Goal: Task Accomplishment & Management: Manage account settings

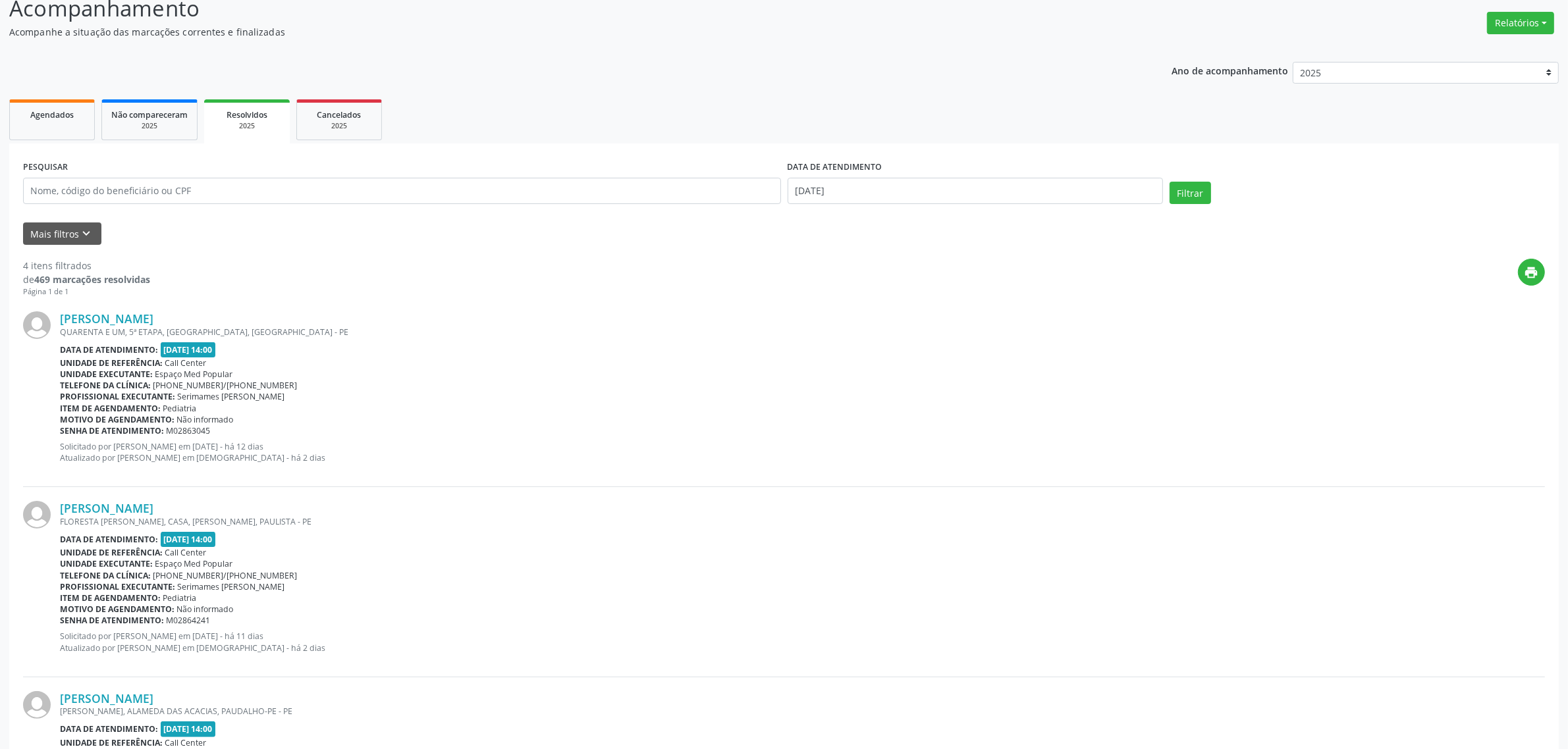
scroll to position [15, 0]
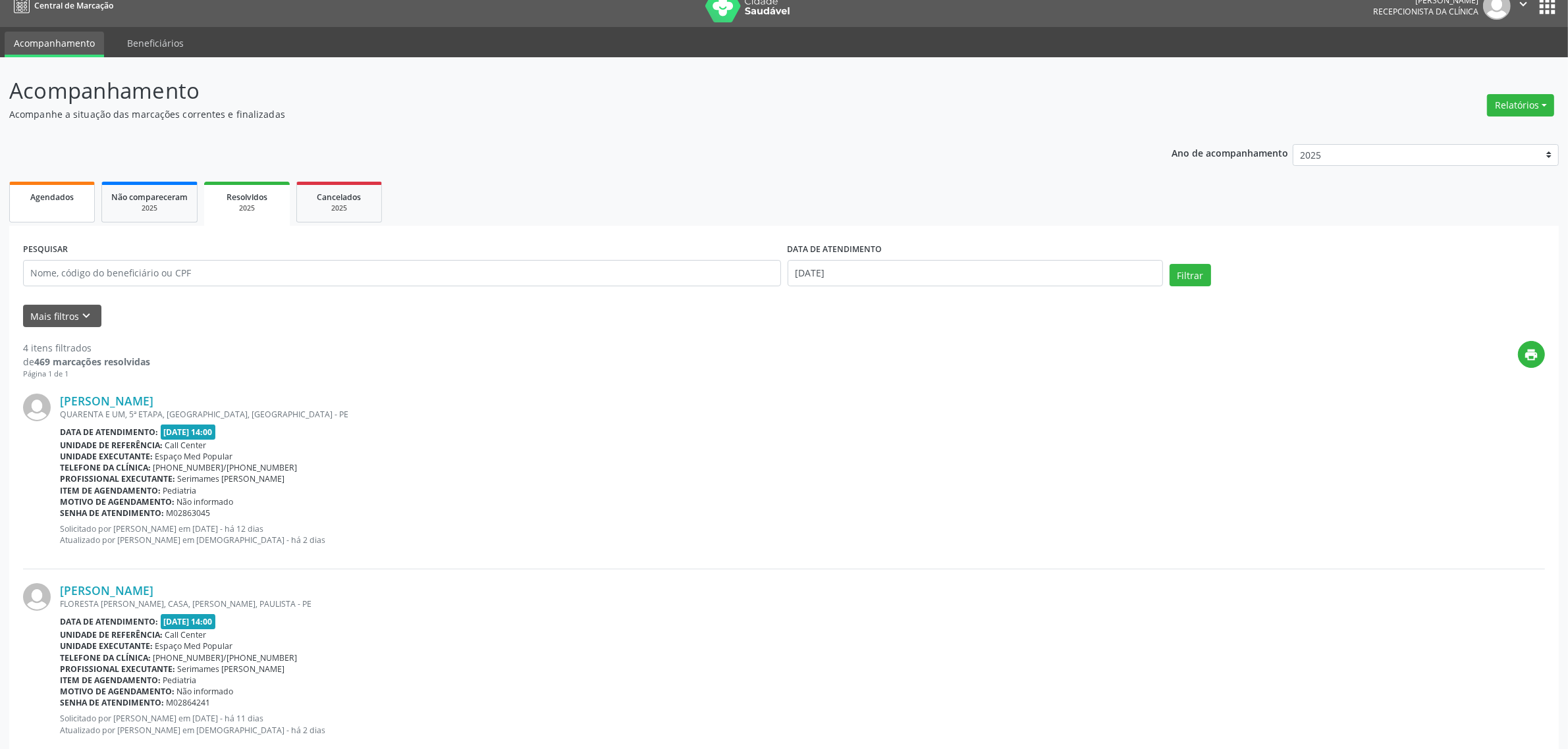
click at [56, 201] on span "Agendados" at bounding box center [51, 197] width 43 height 11
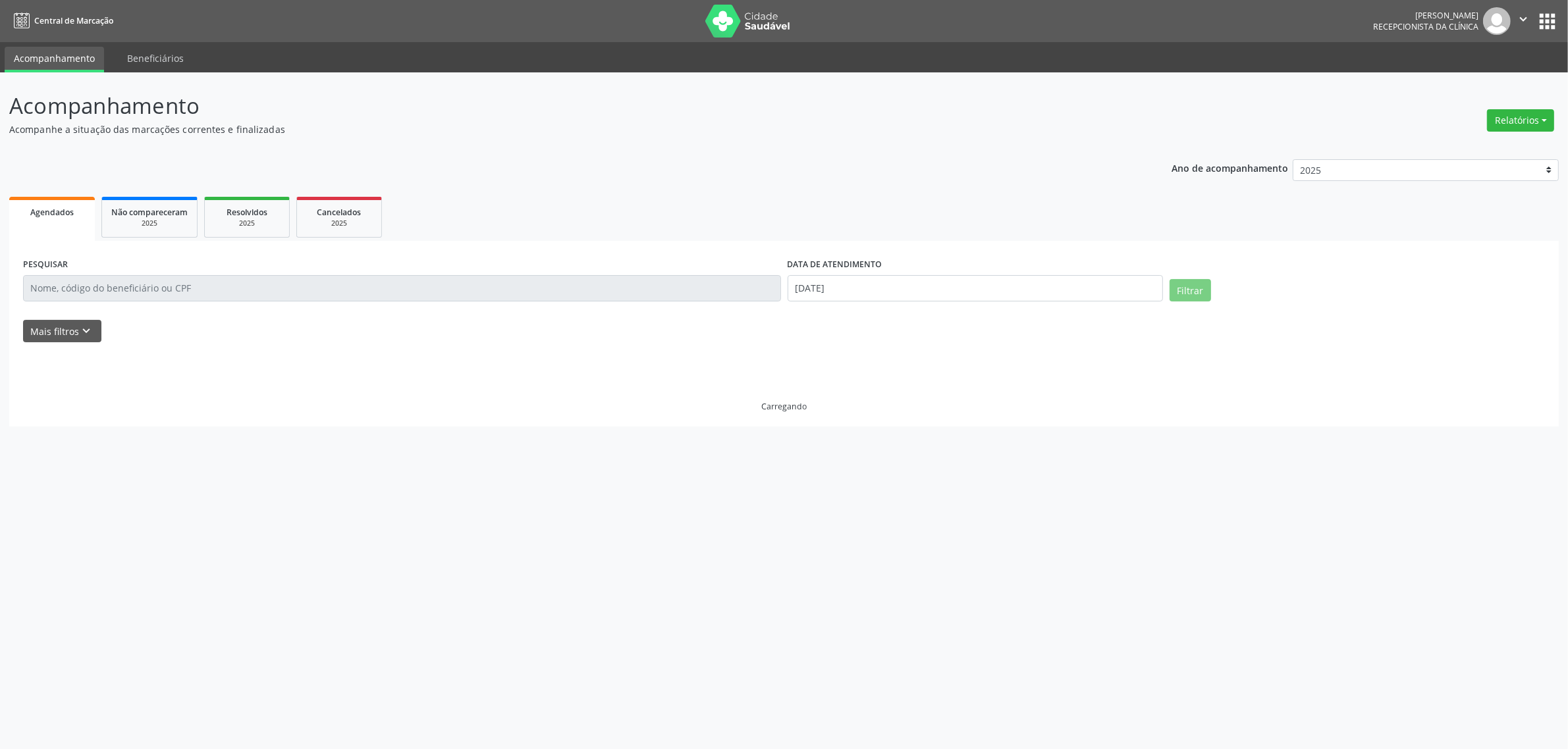
scroll to position [0, 0]
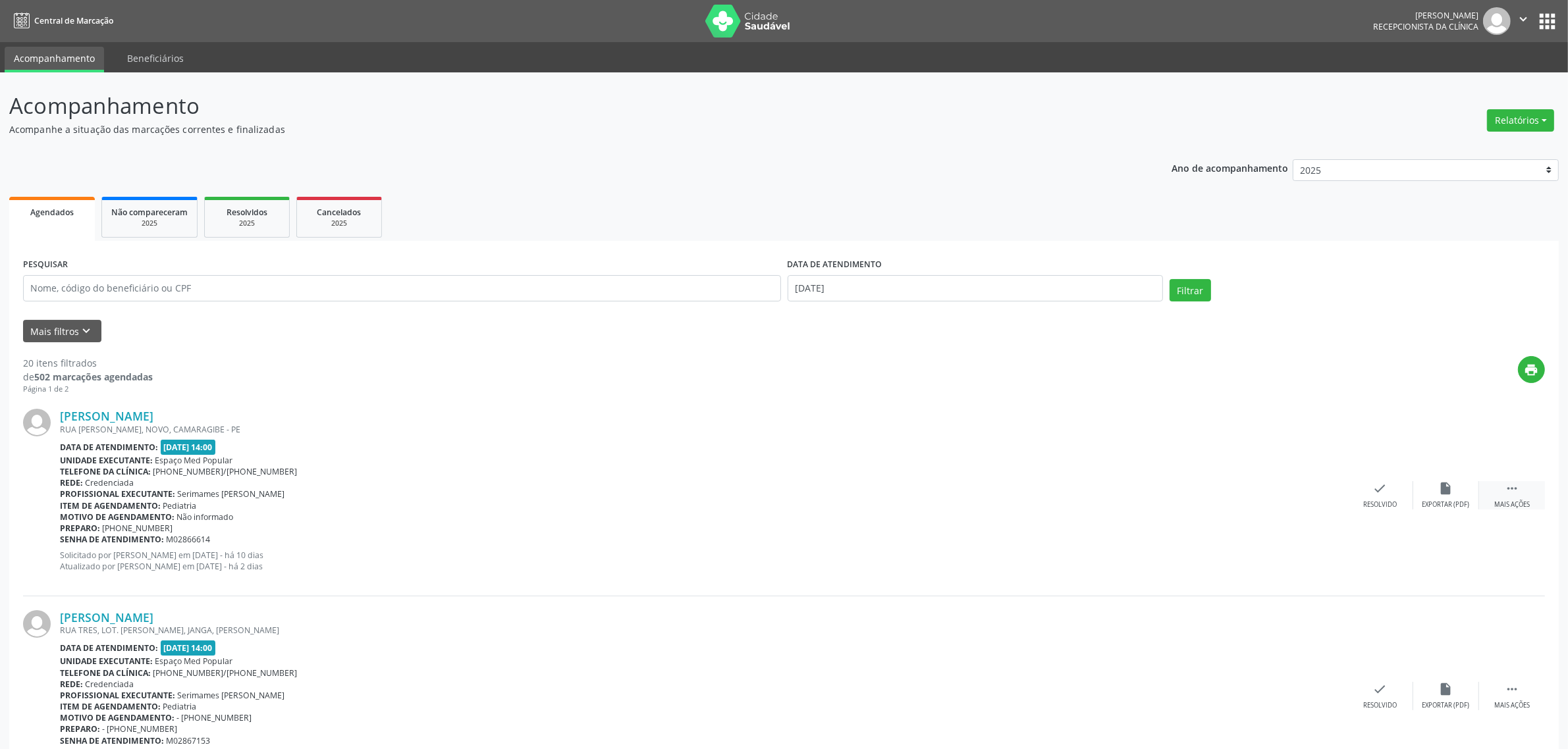
click at [1515, 493] on icon "" at bounding box center [1512, 488] width 15 height 15
click at [1433, 497] on div "alarm_off Não compareceu" at bounding box center [1446, 495] width 66 height 28
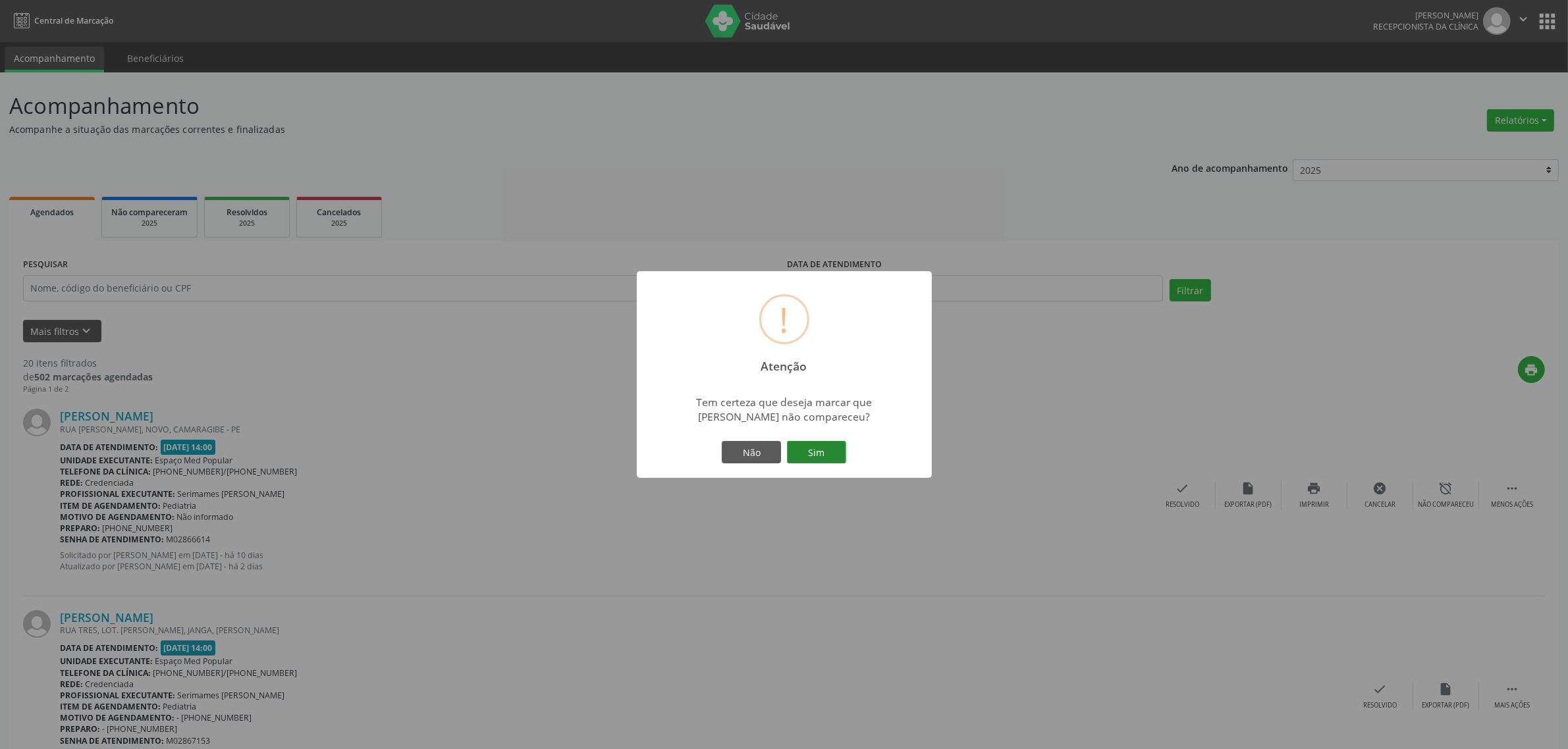
click at [795, 463] on button "Sim" at bounding box center [816, 453] width 60 height 22
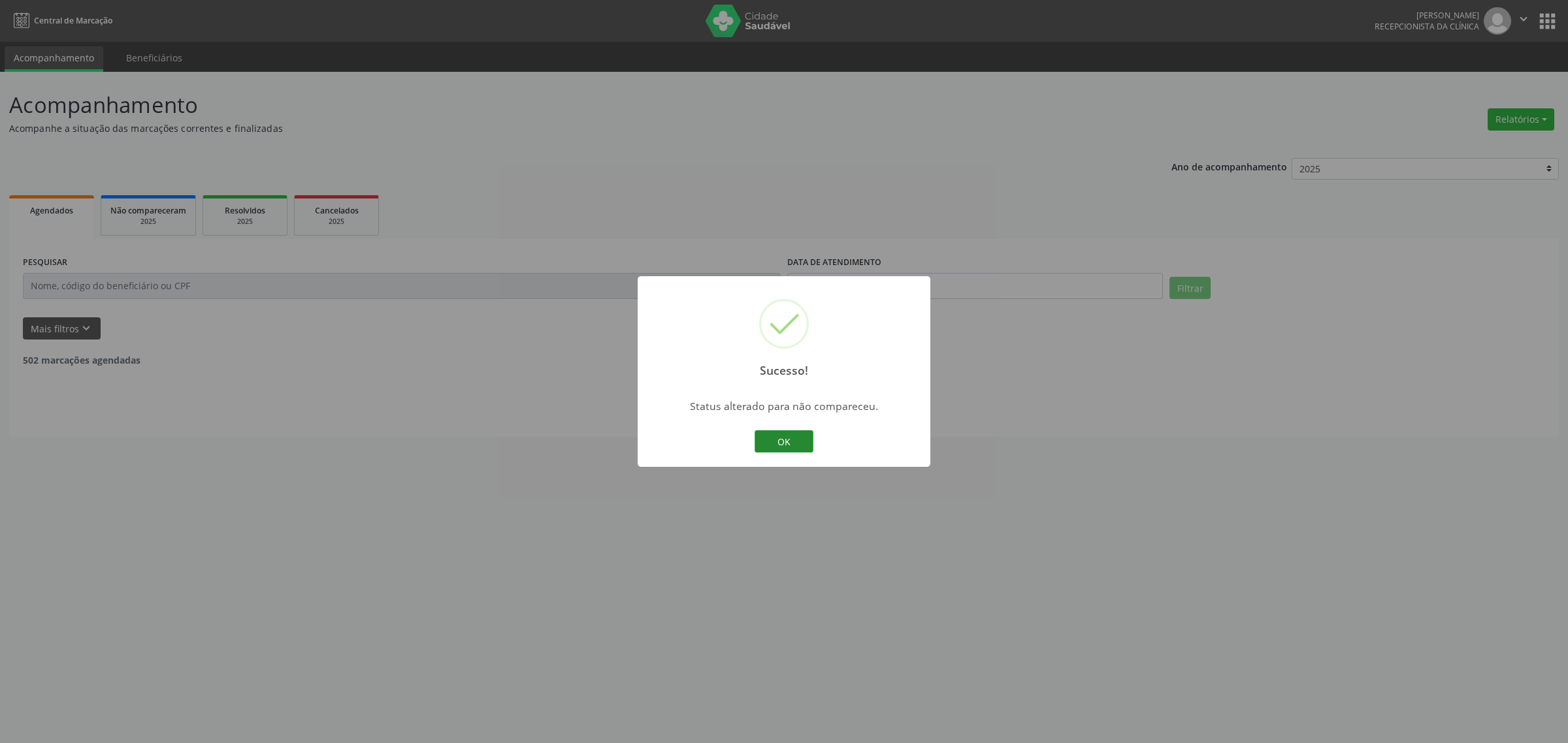
drag, startPoint x: 821, startPoint y: 436, endPoint x: 811, endPoint y: 439, distance: 10.4
click at [817, 439] on div "Sucesso! × Status alterado para não compareceu. OK Cancel" at bounding box center [783, 371] width 292 height 190
click at [794, 439] on button "OK" at bounding box center [784, 442] width 59 height 22
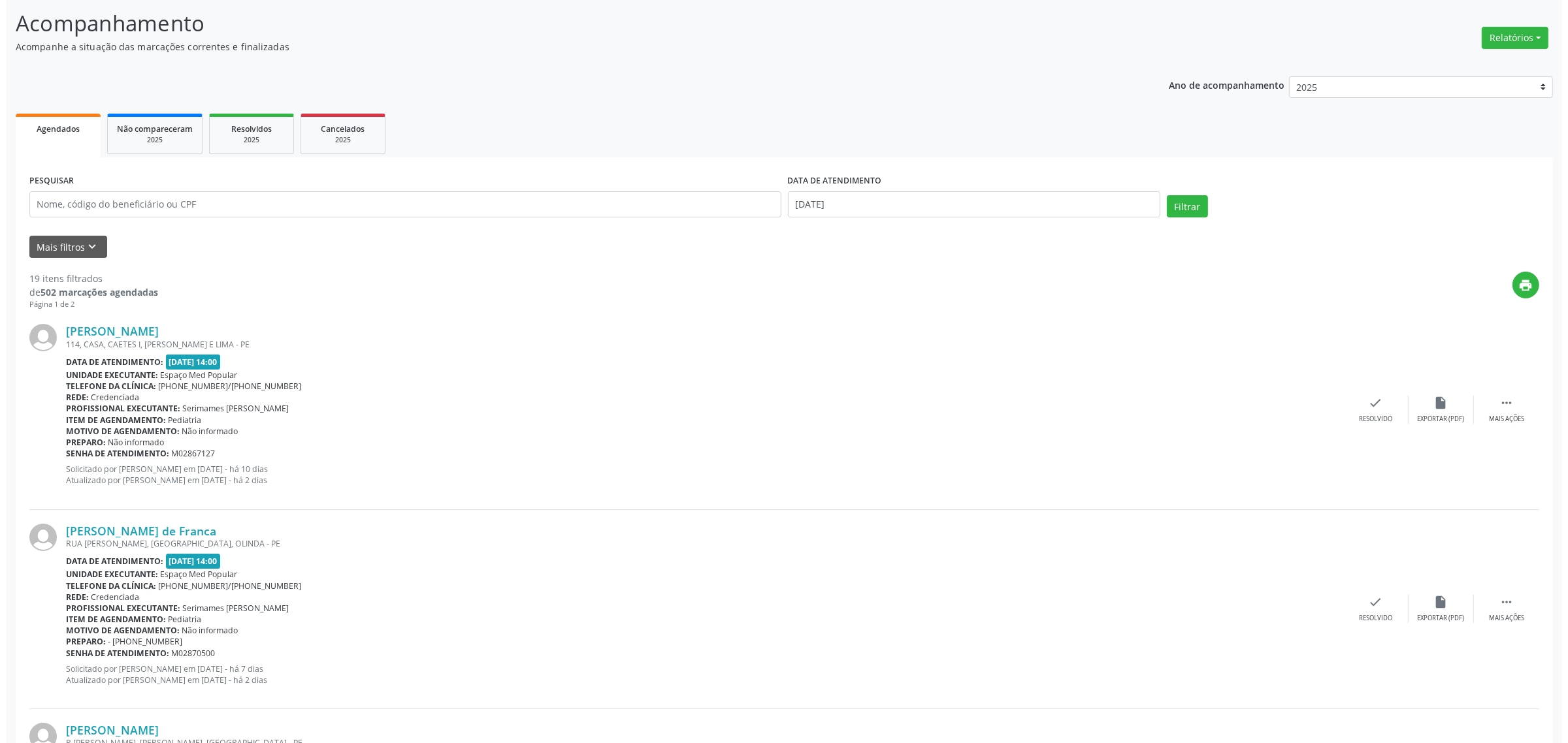
scroll to position [163, 0]
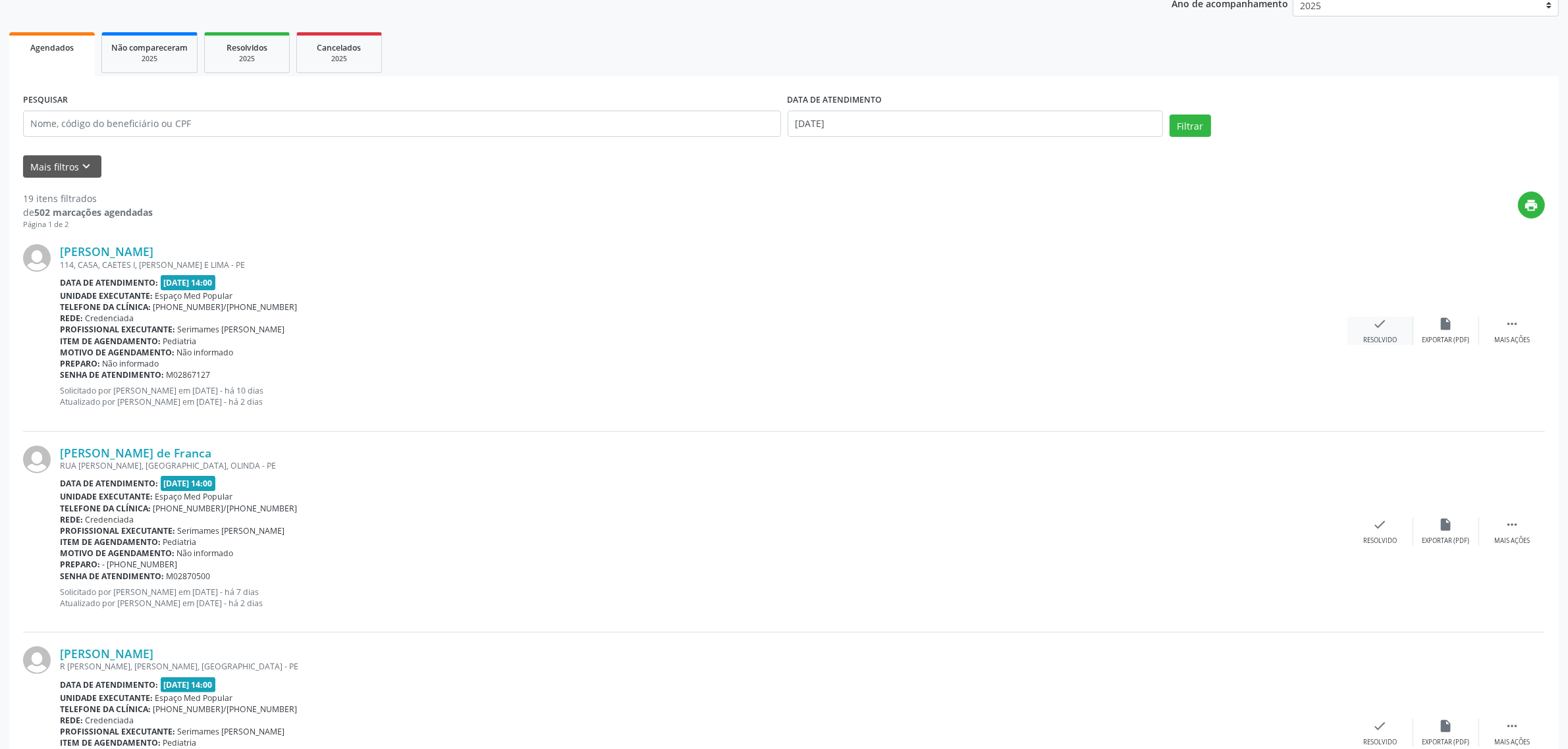
click at [1371, 333] on div "check Resolvido" at bounding box center [1381, 330] width 66 height 28
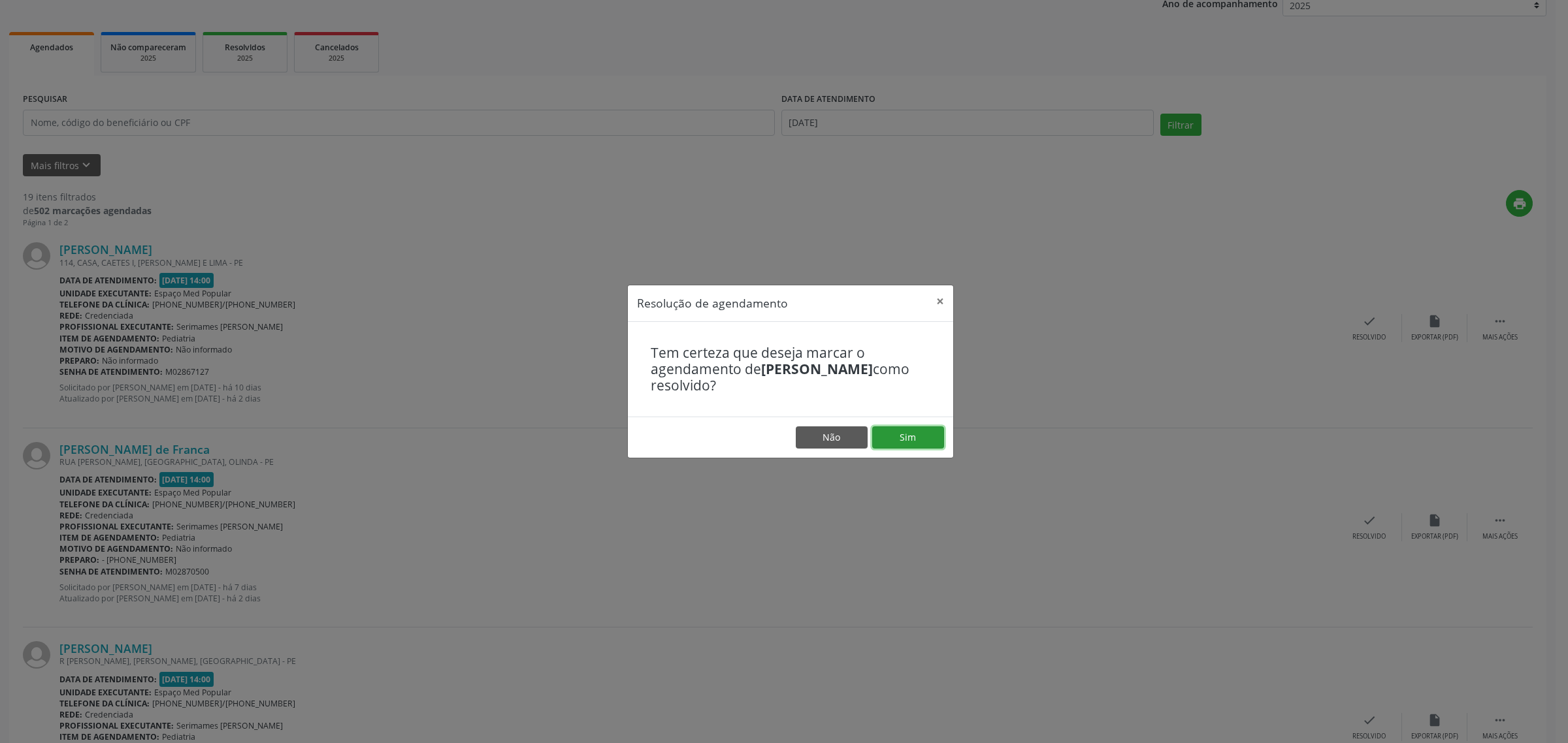
click at [919, 438] on button "Sim" at bounding box center [908, 437] width 72 height 22
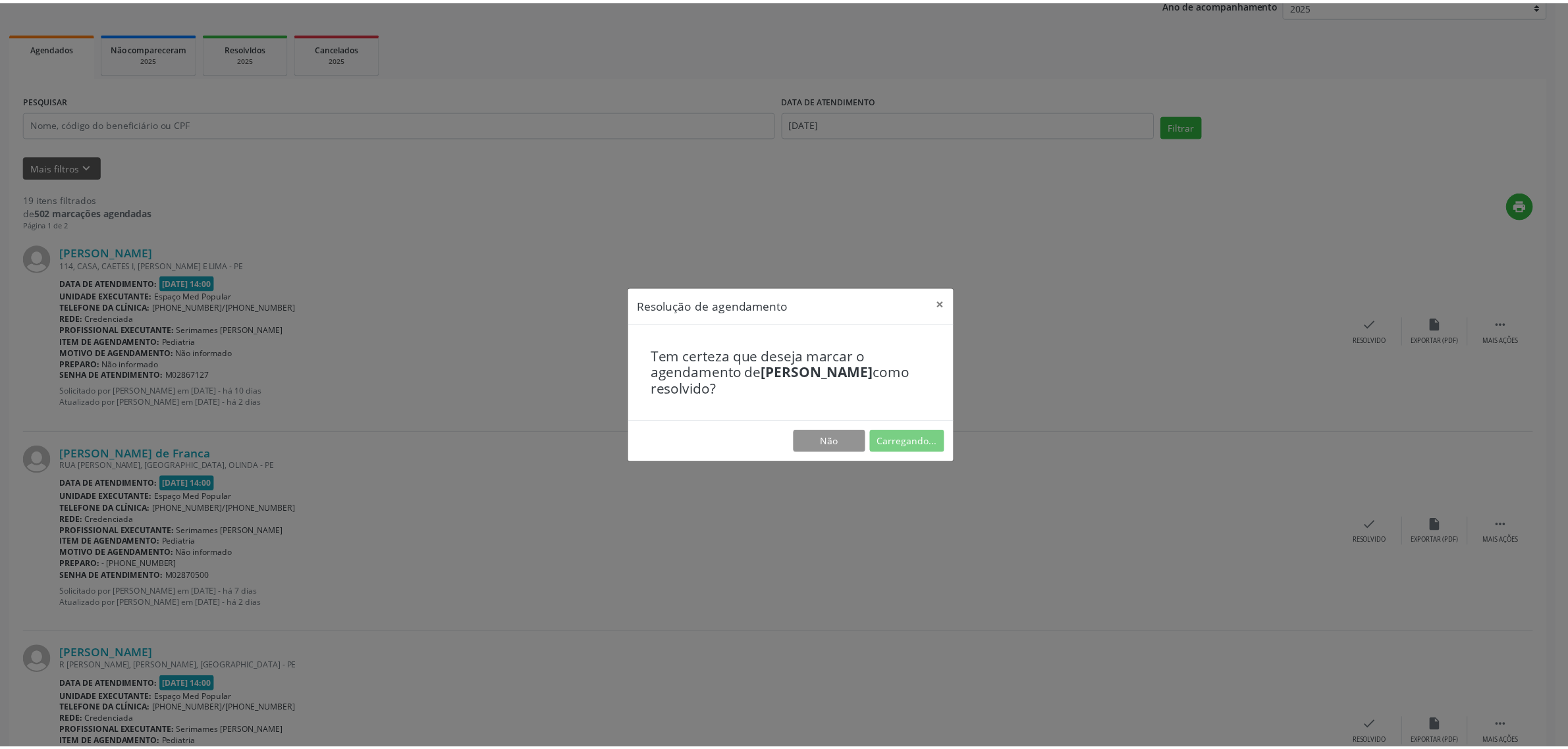
scroll to position [0, 0]
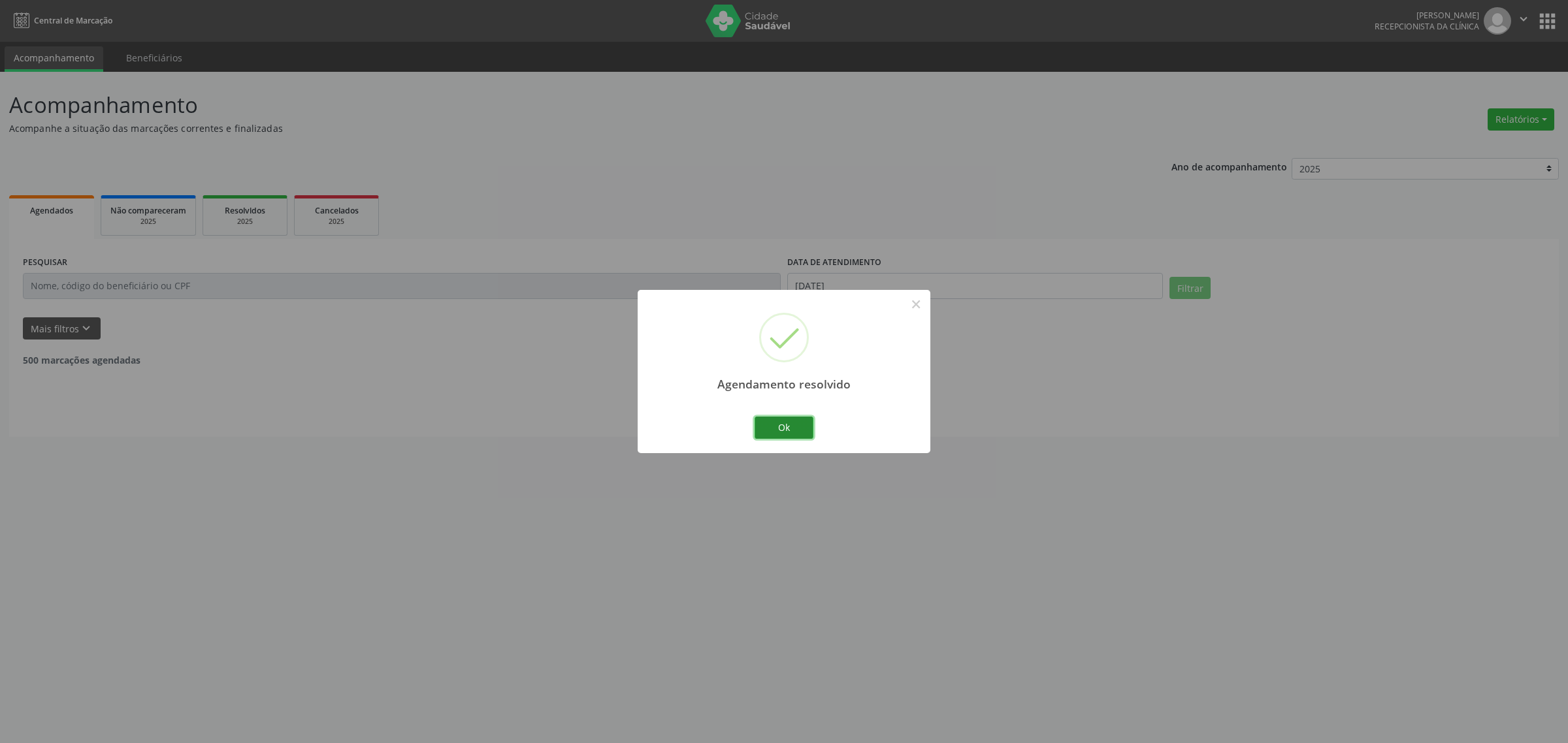
click at [789, 423] on button "Ok" at bounding box center [784, 428] width 59 height 22
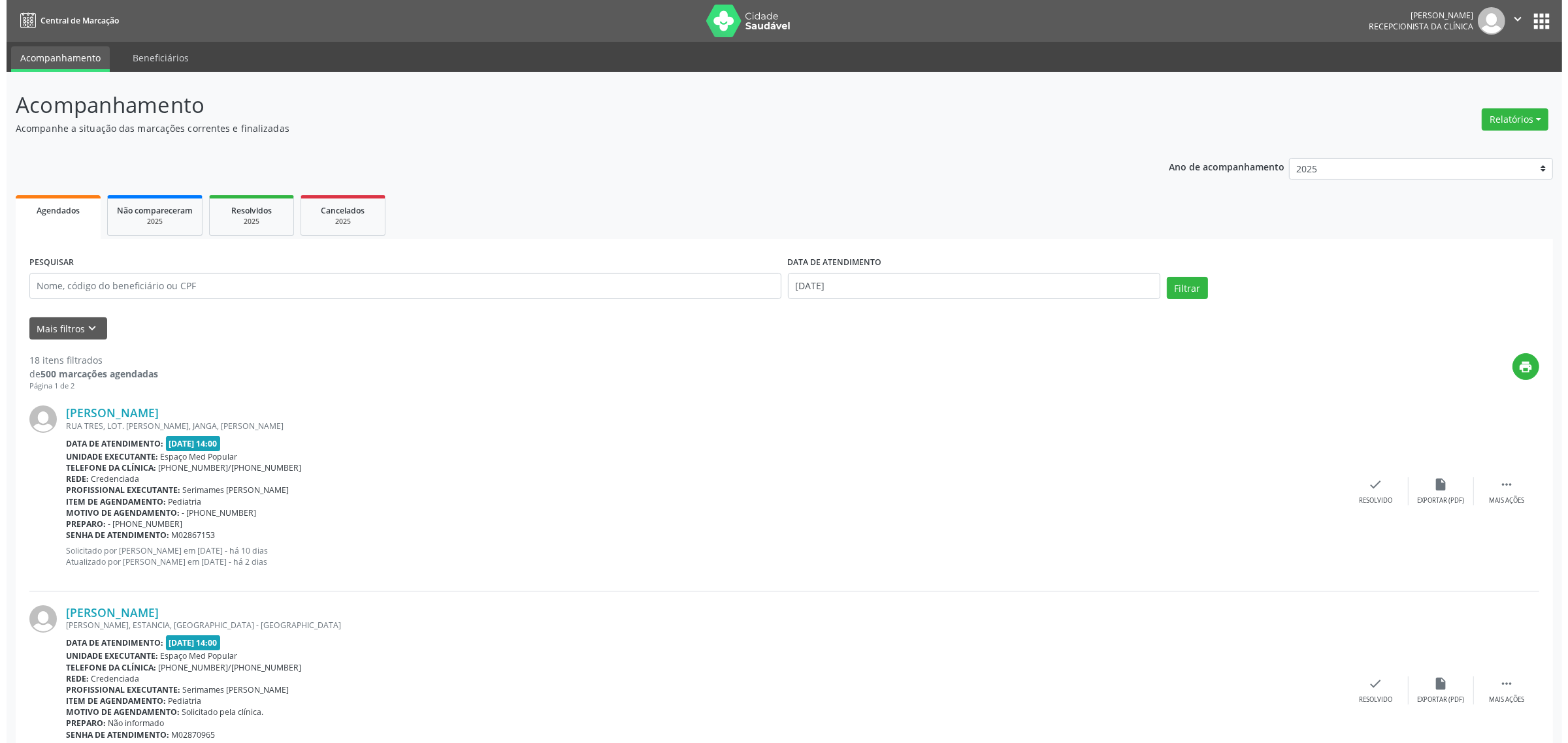
scroll to position [82, 0]
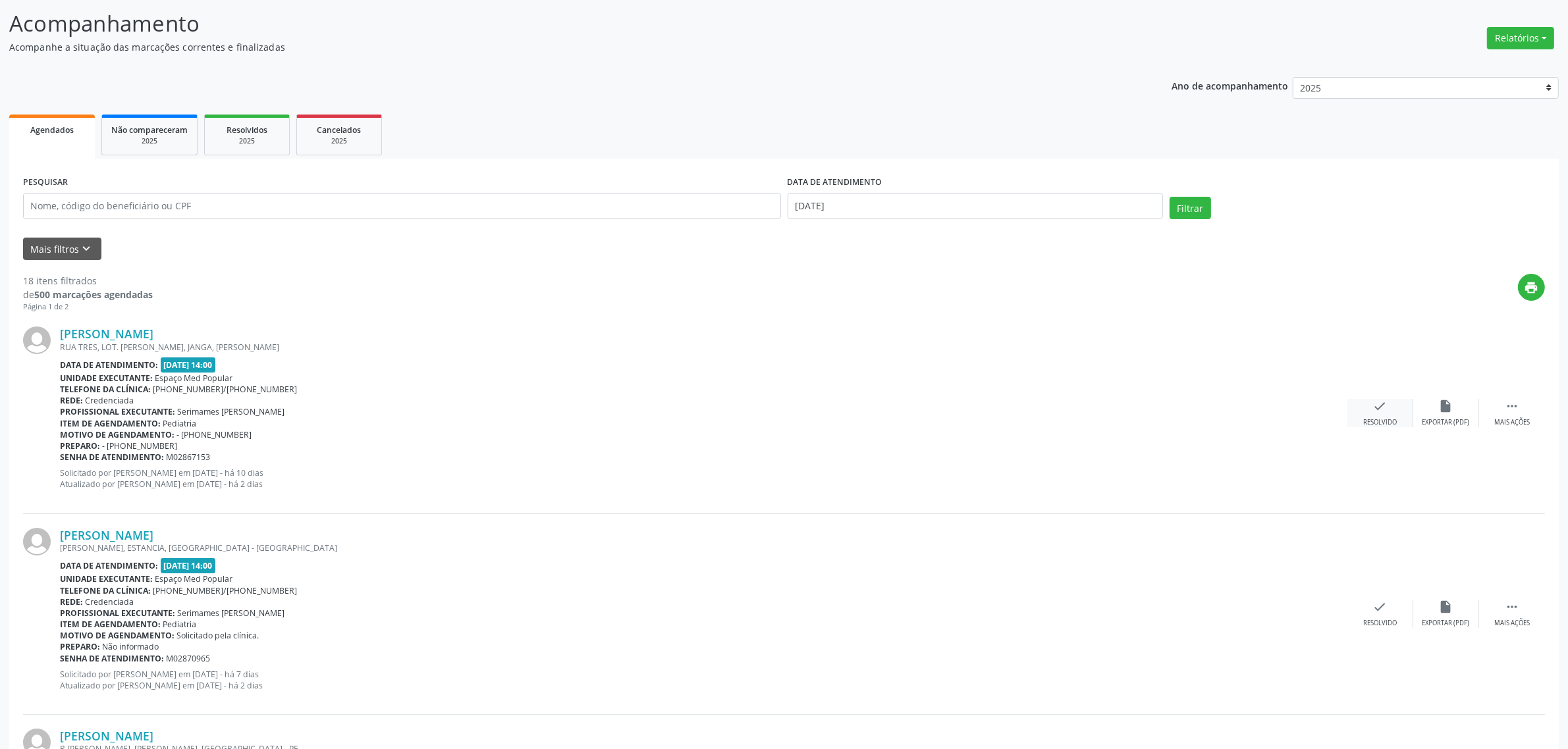
click at [1385, 408] on icon "check" at bounding box center [1381, 407] width 15 height 15
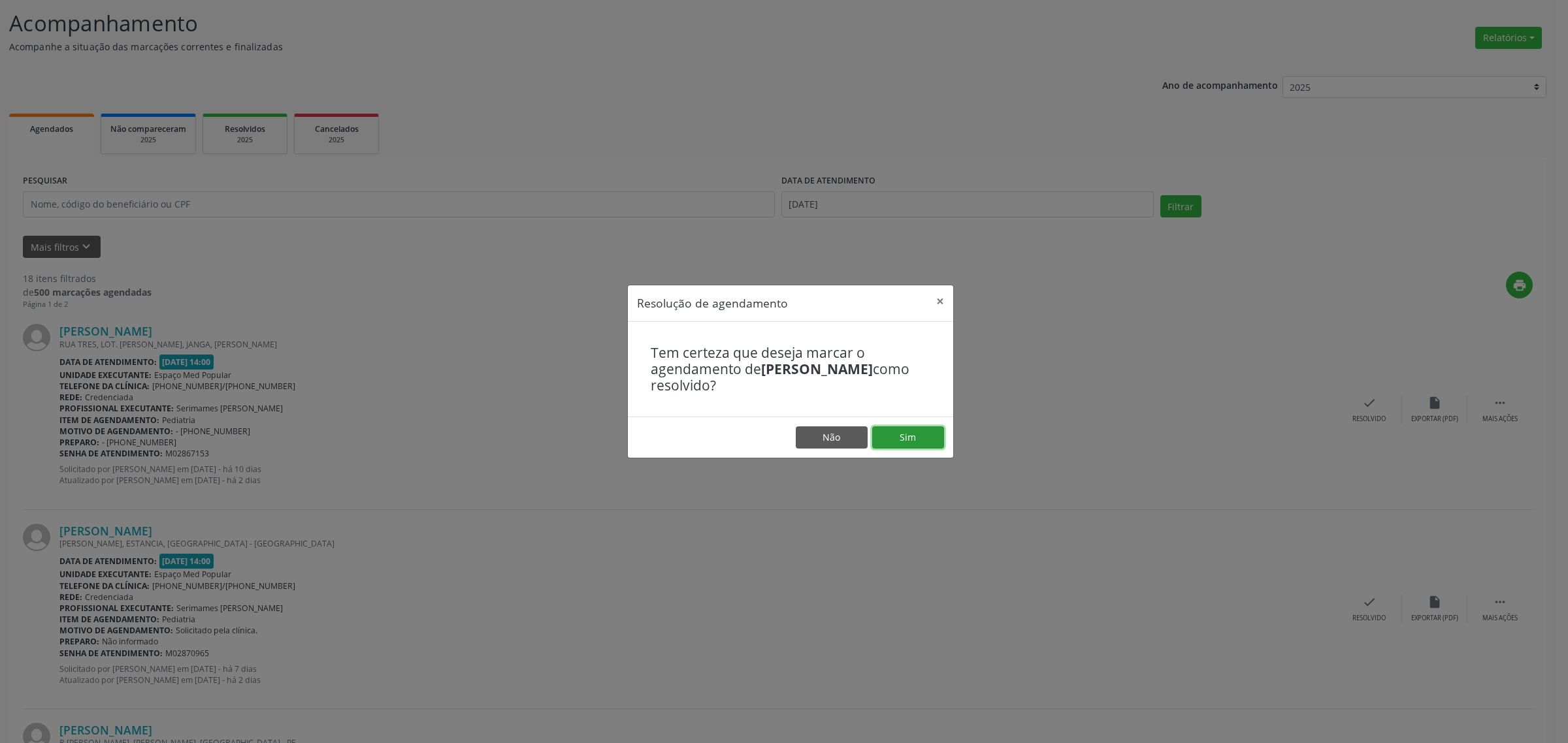
click at [893, 432] on button "Sim" at bounding box center [908, 437] width 72 height 22
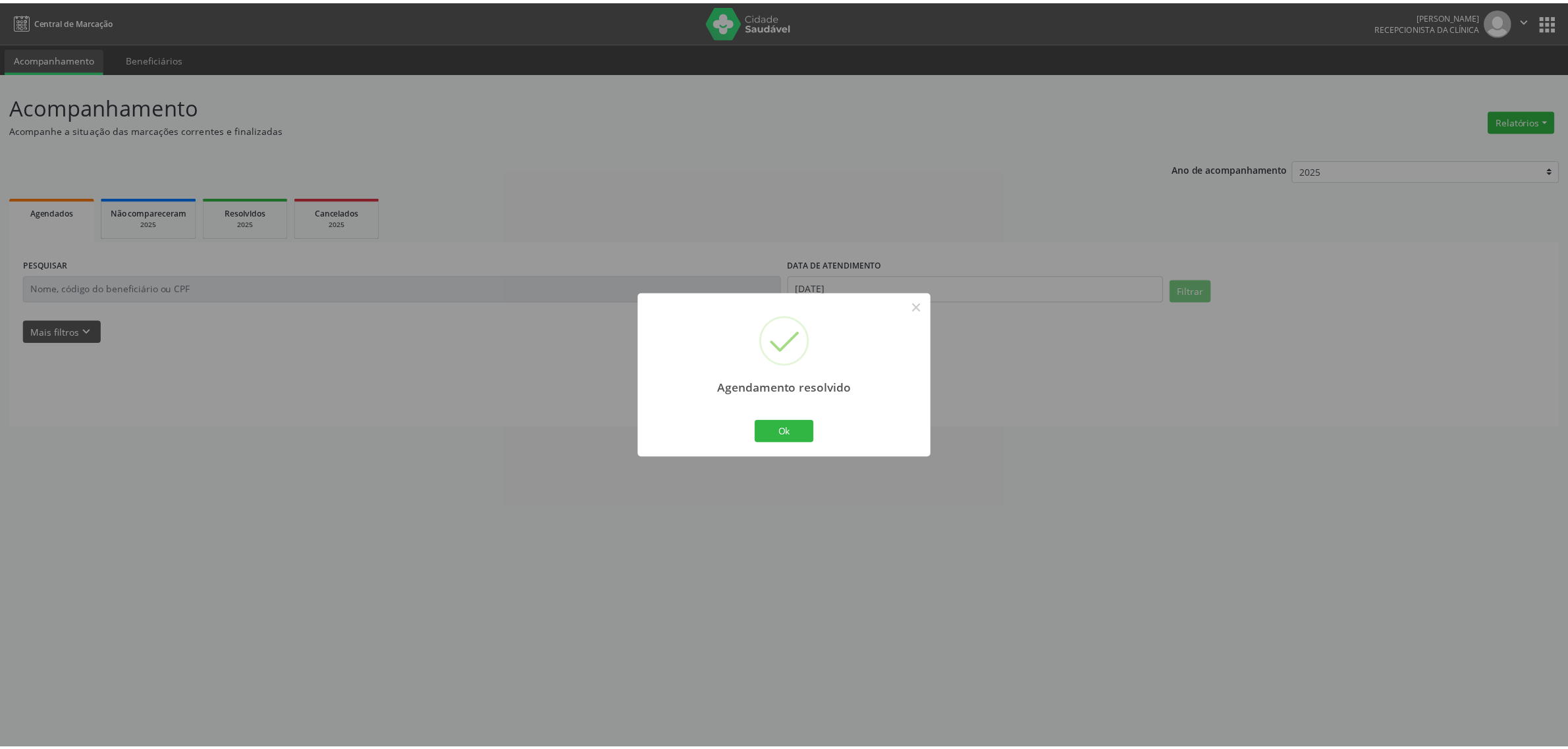
scroll to position [0, 0]
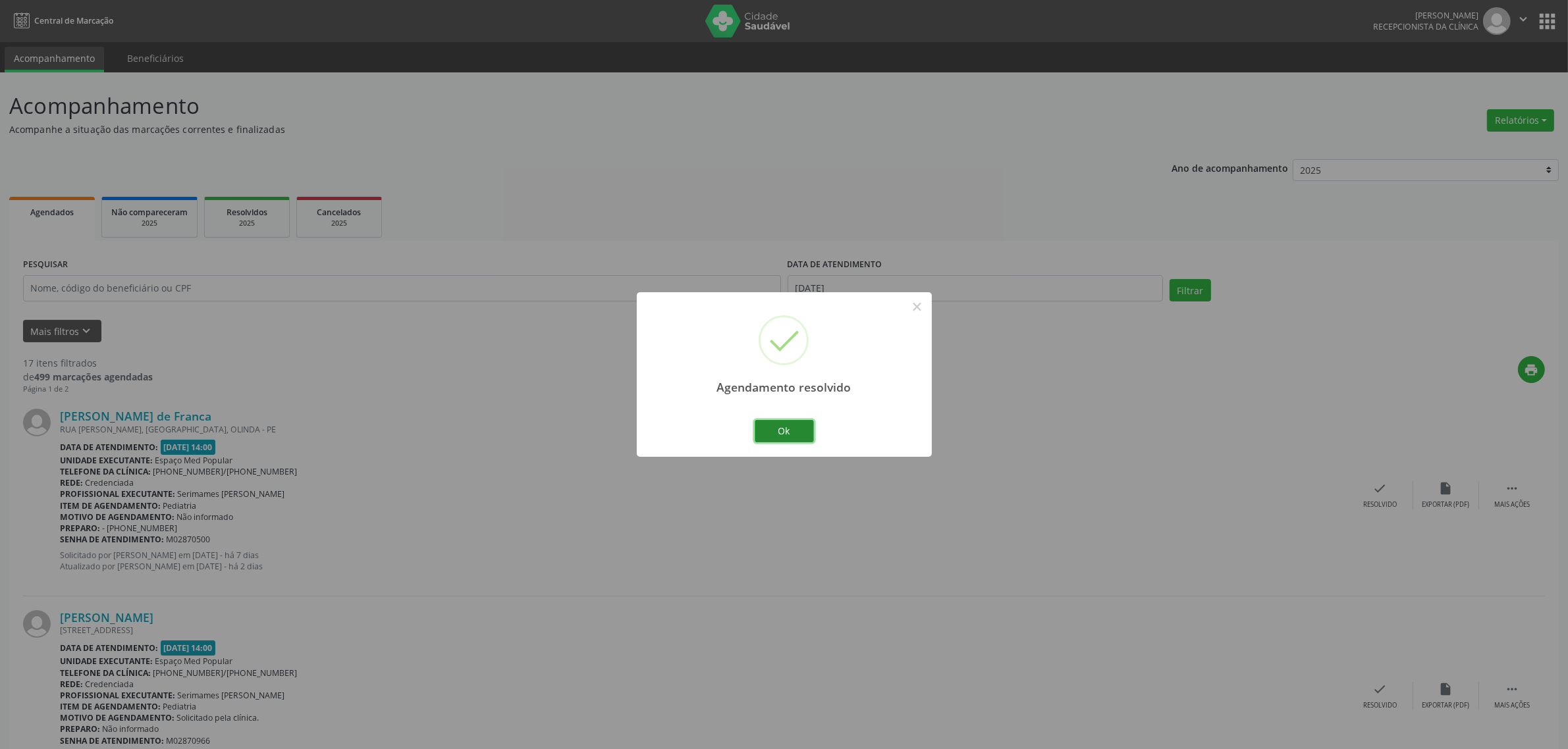
click at [797, 423] on button "Ok" at bounding box center [784, 431] width 60 height 22
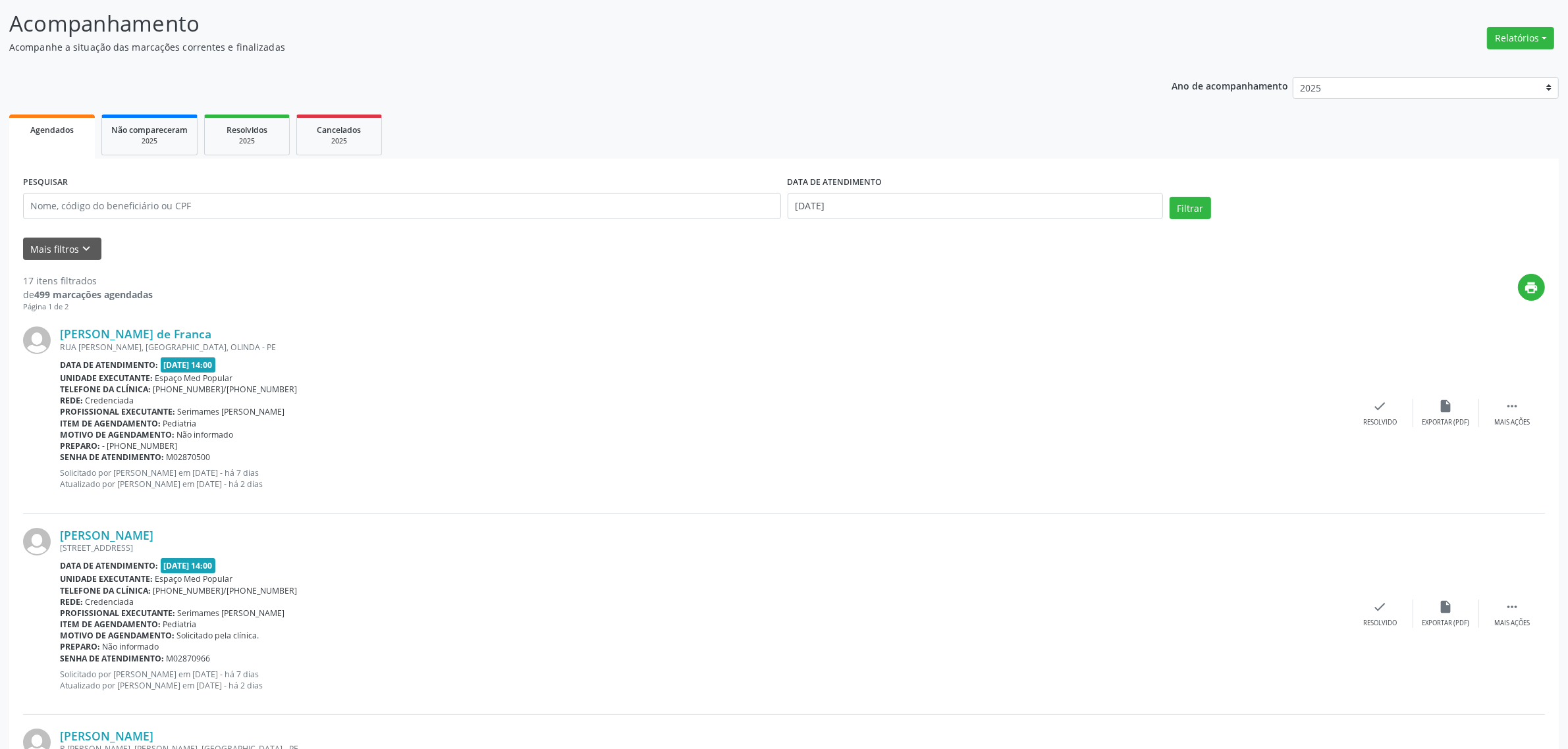
scroll to position [164, 0]
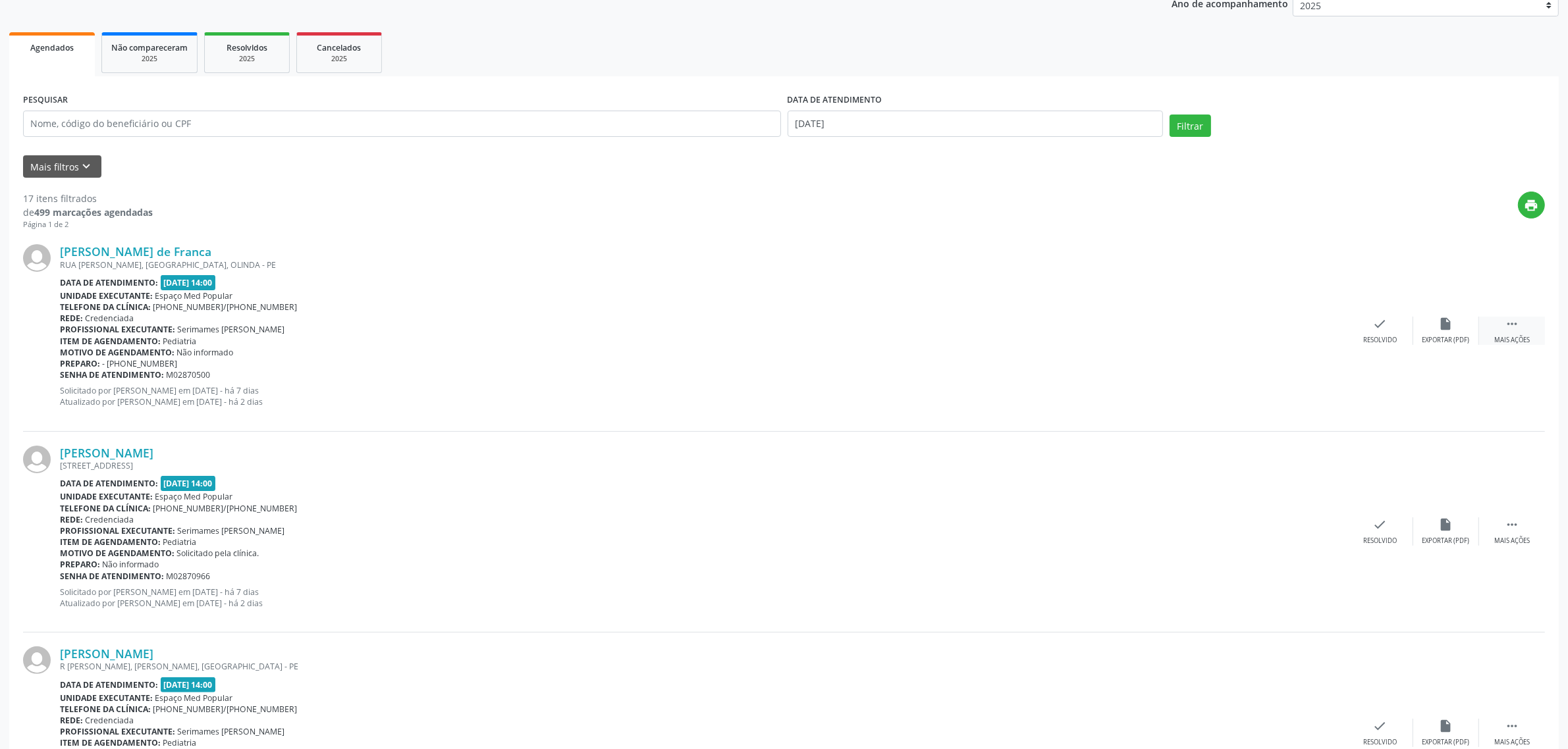
click at [1522, 332] on div " Mais ações" at bounding box center [1512, 330] width 66 height 28
click at [1446, 336] on div "Não compareceu" at bounding box center [1445, 341] width 56 height 9
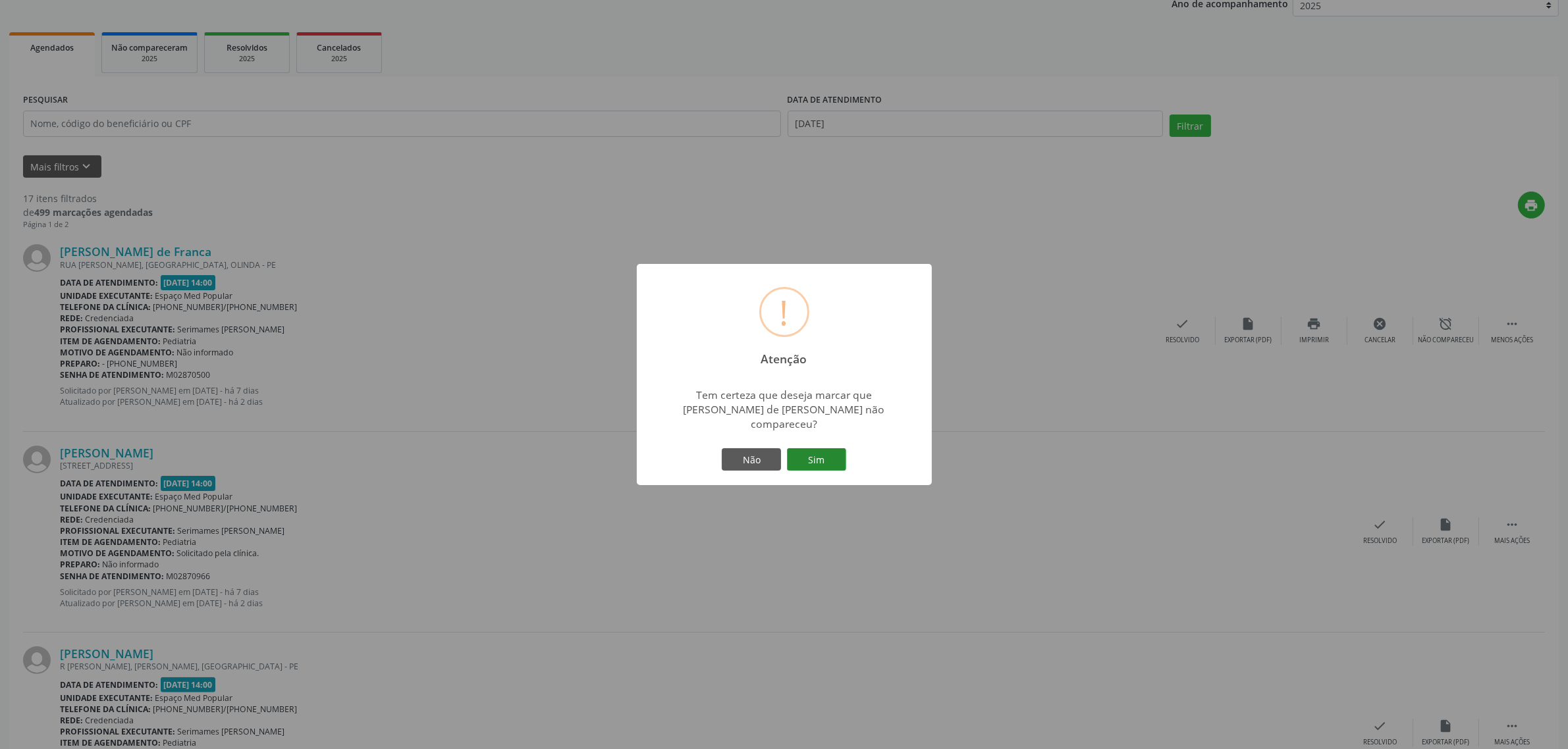
click at [798, 452] on button "Sim" at bounding box center [816, 460] width 60 height 22
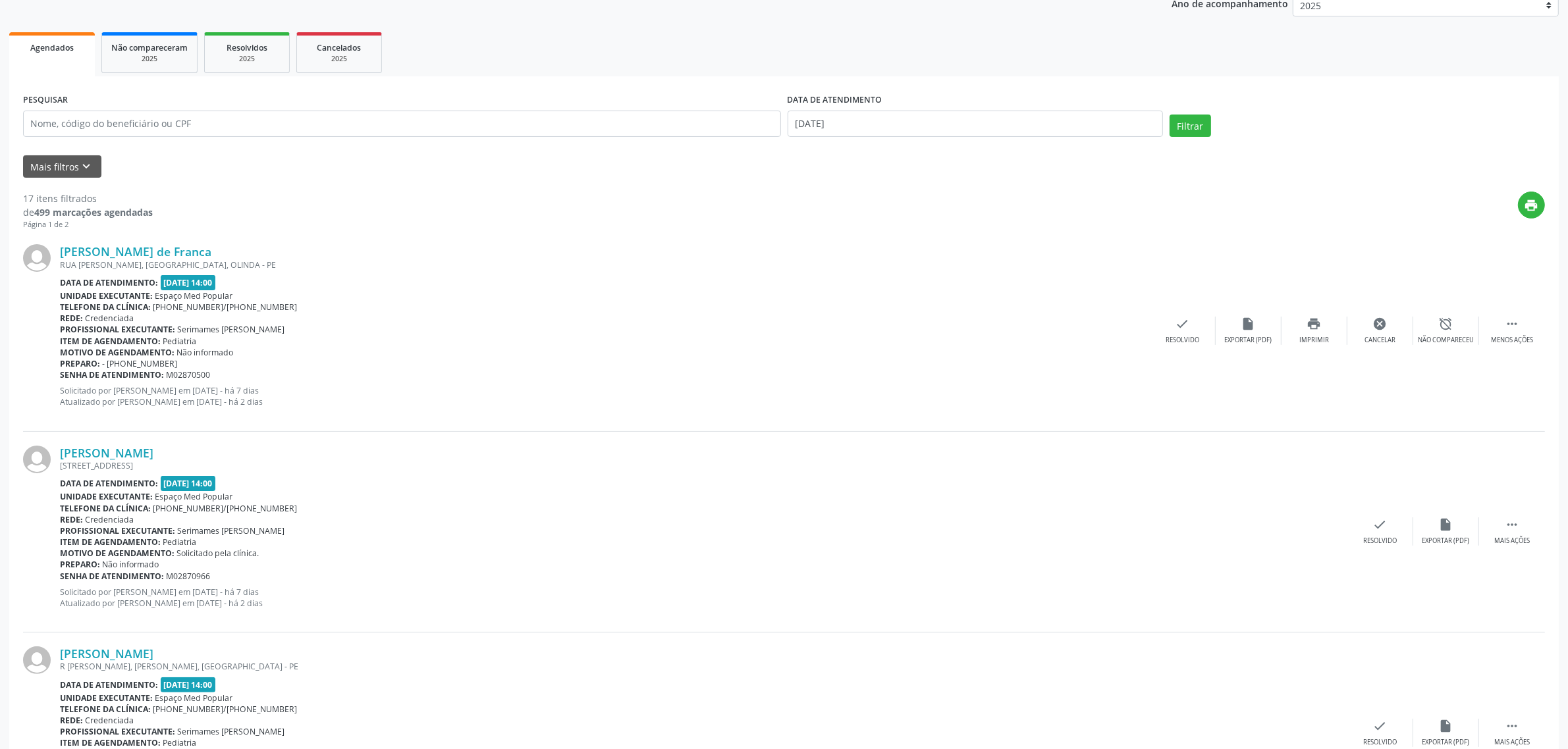
scroll to position [0, 0]
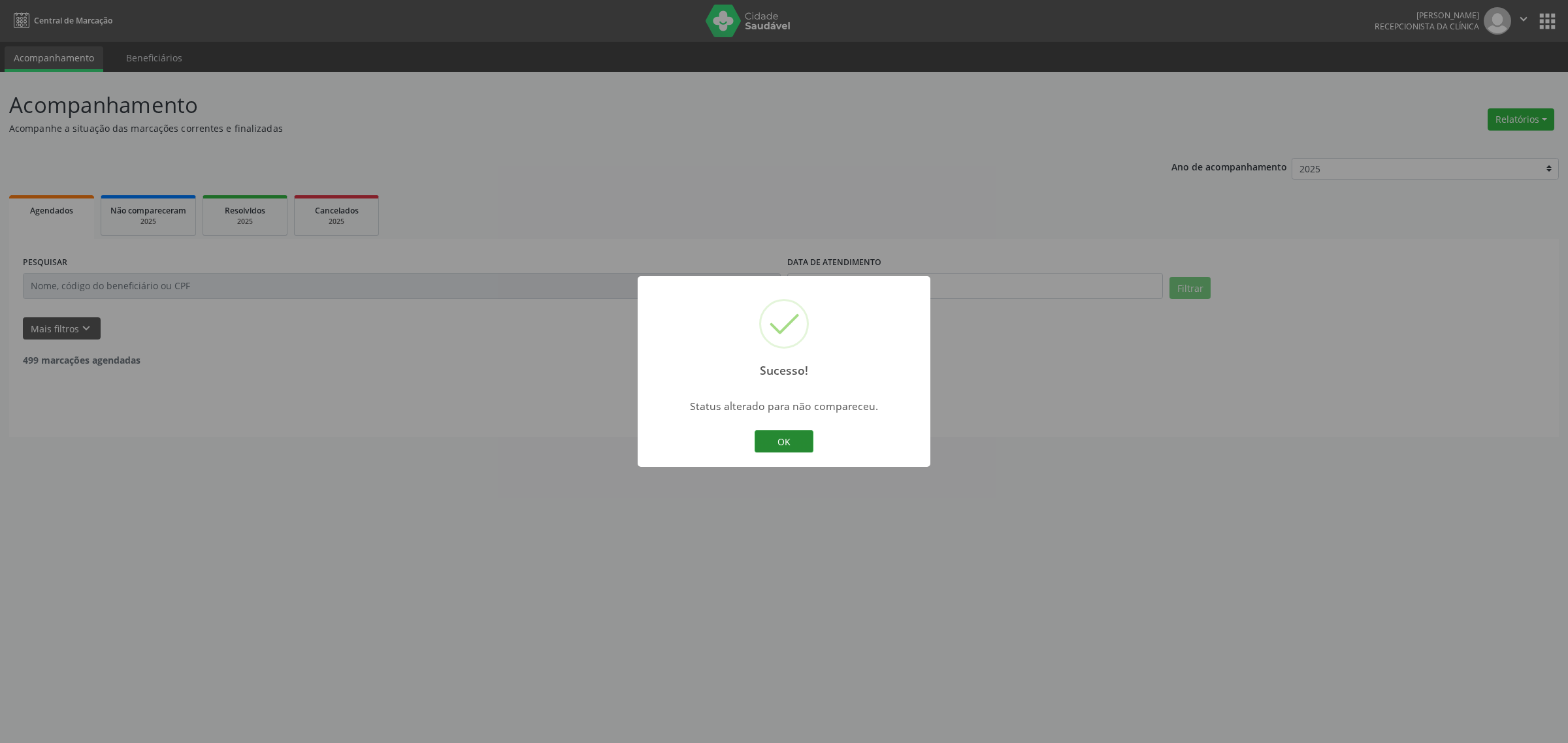
click at [785, 446] on button "OK" at bounding box center [784, 442] width 59 height 22
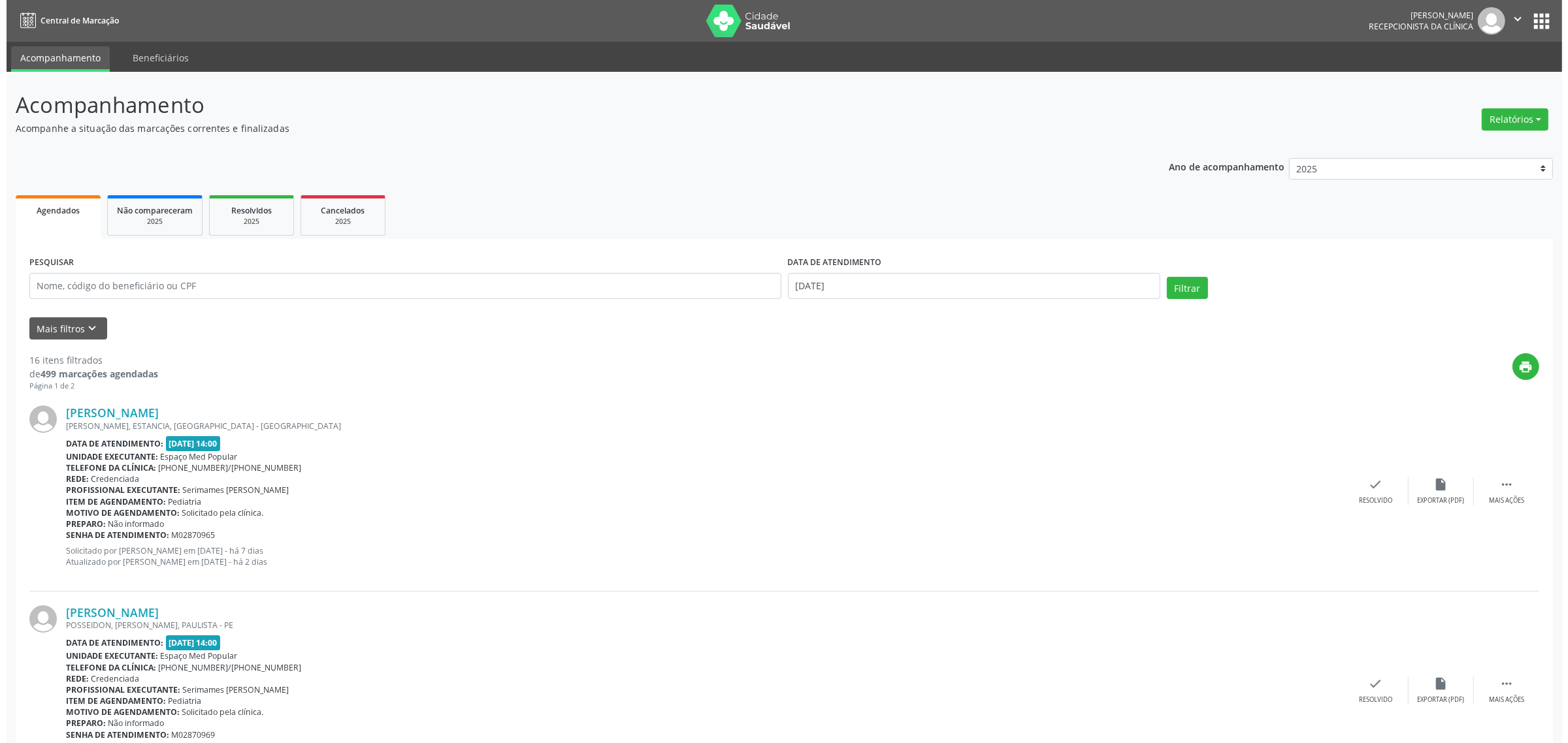
scroll to position [82, 0]
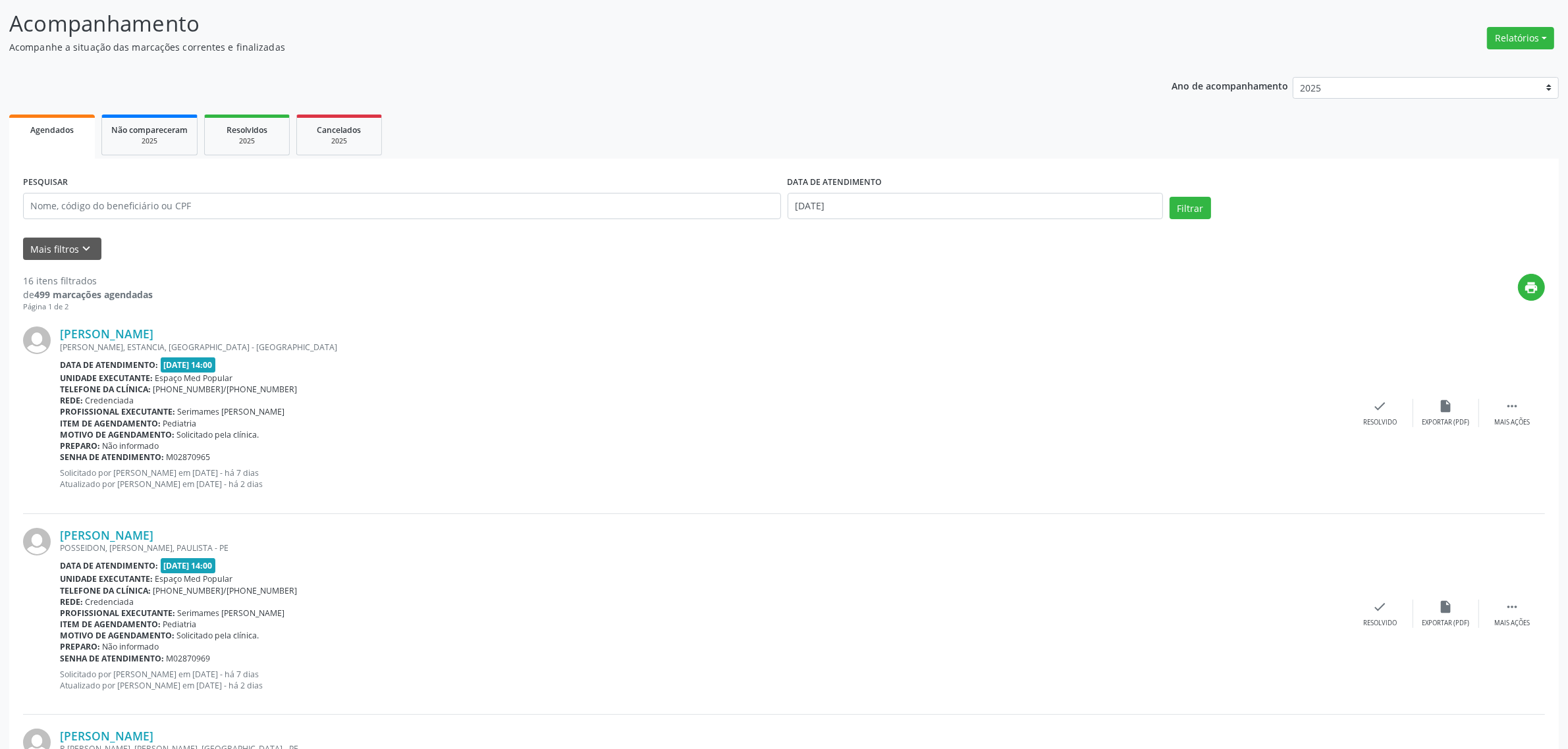
click at [1394, 392] on div "[PERSON_NAME] [GEOGRAPHIC_DATA], [GEOGRAPHIC_DATA], [GEOGRAPHIC_DATA] - [GEOGRA…" at bounding box center [784, 413] width 1522 height 201
click at [1377, 406] on icon "check" at bounding box center [1381, 407] width 15 height 15
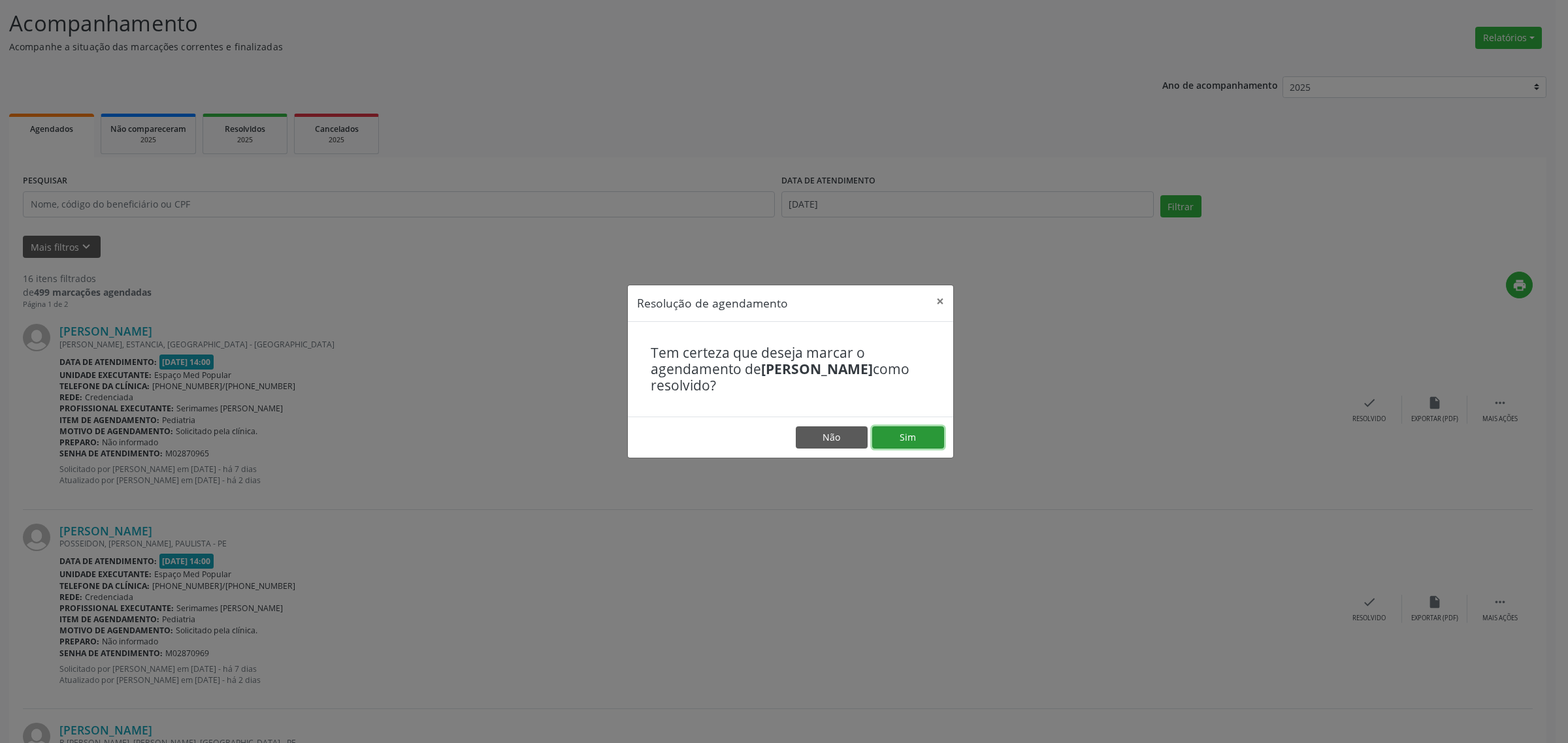
click at [891, 435] on button "Sim" at bounding box center [908, 437] width 72 height 22
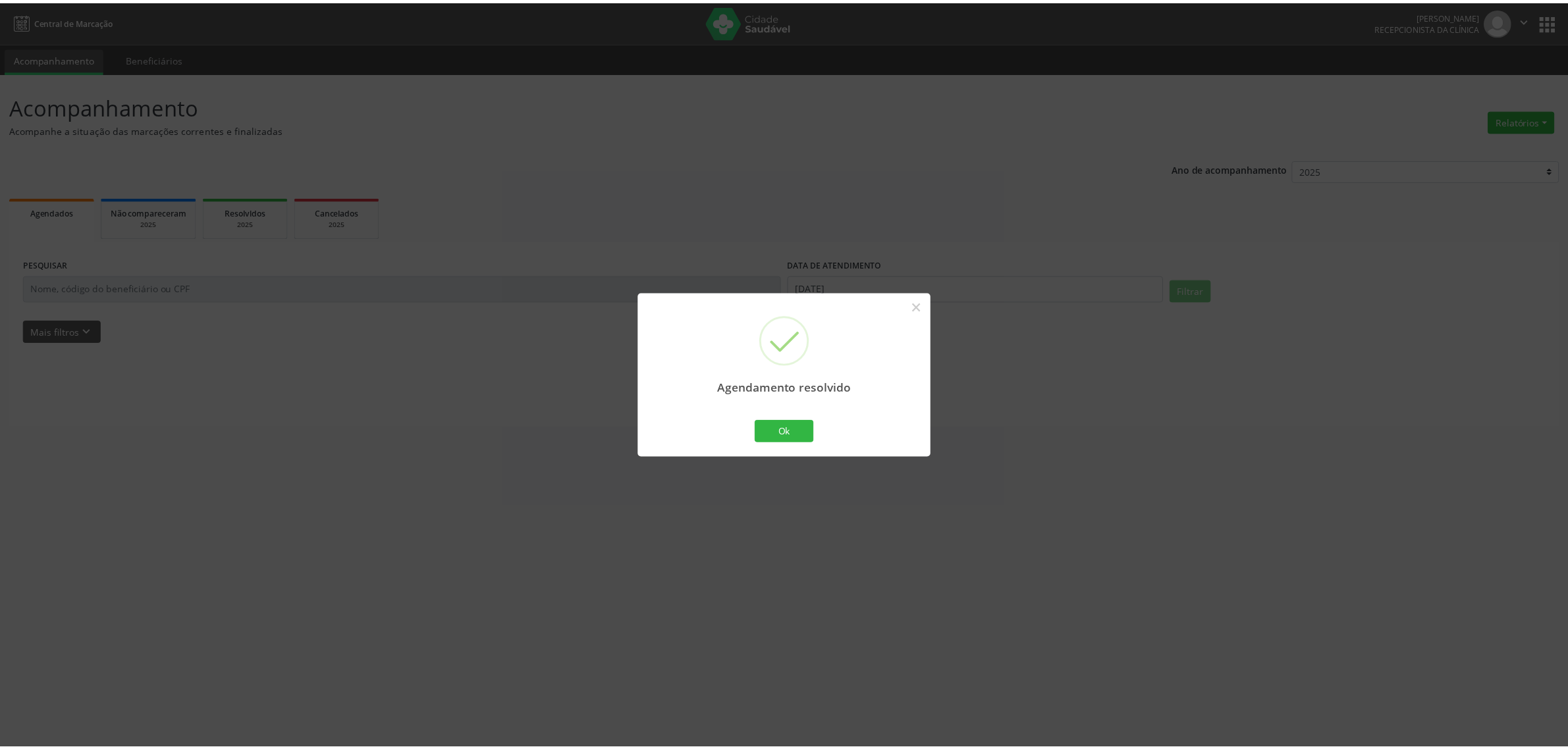
scroll to position [0, 0]
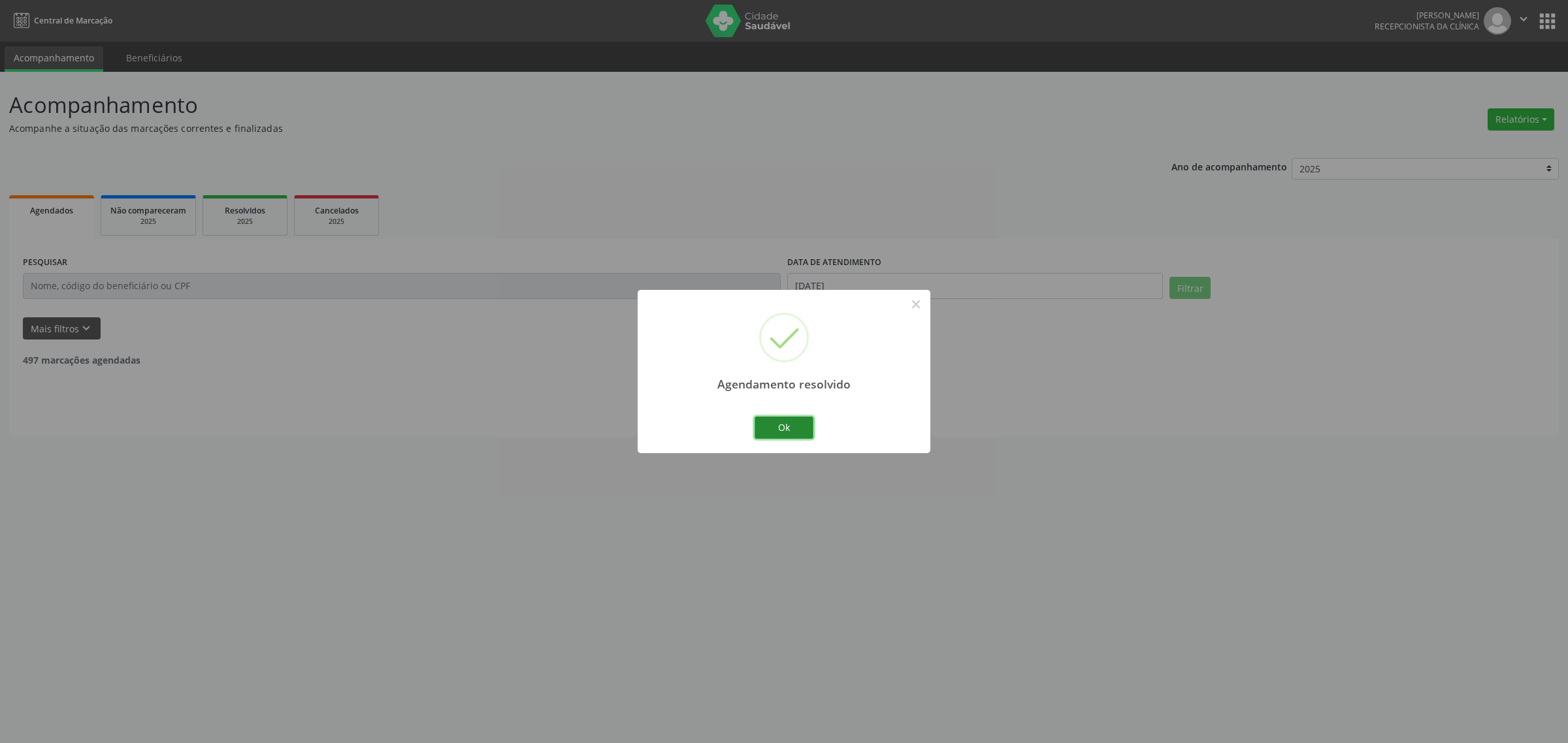
click at [794, 428] on button "Ok" at bounding box center [784, 428] width 59 height 22
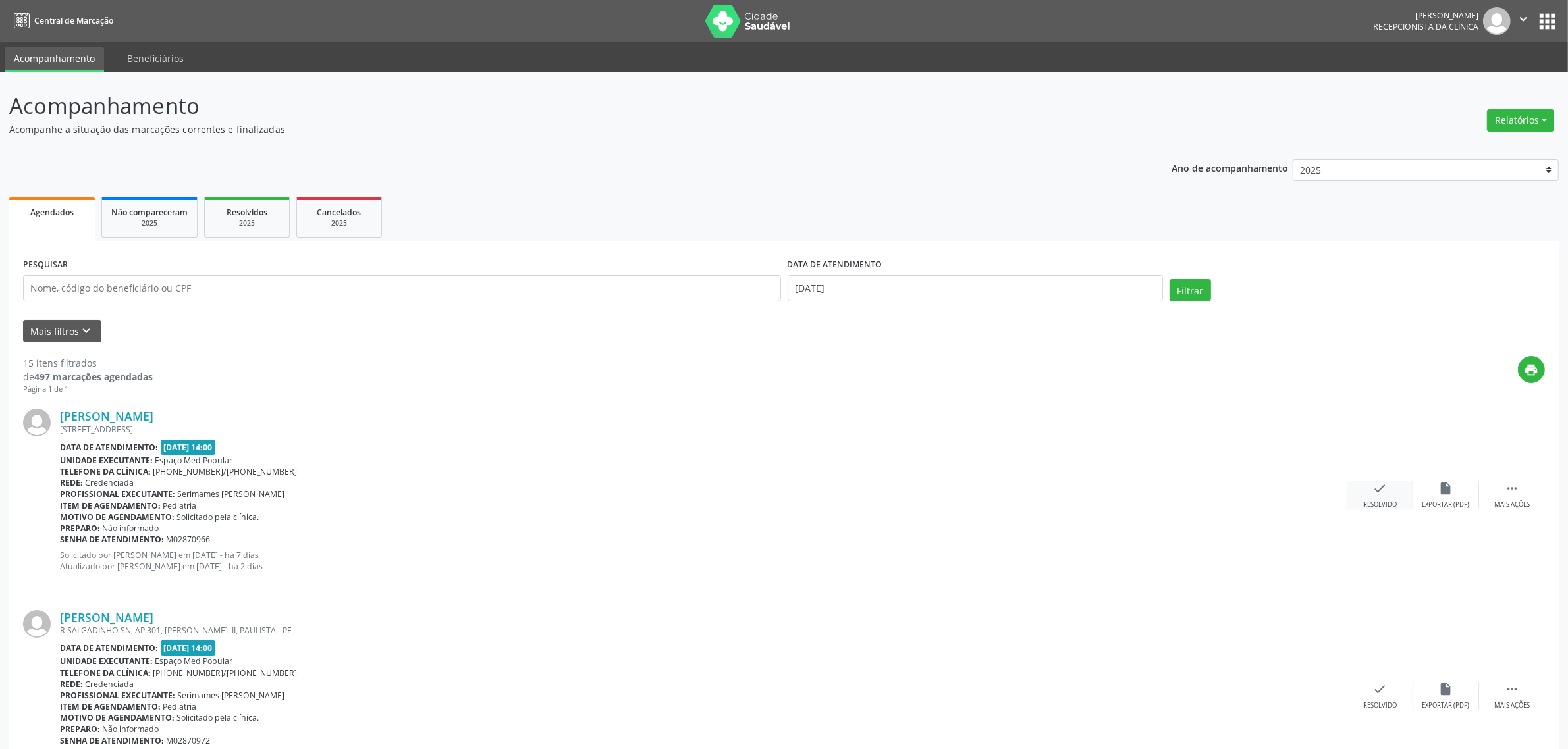
click at [1373, 488] on icon "check" at bounding box center [1381, 488] width 15 height 15
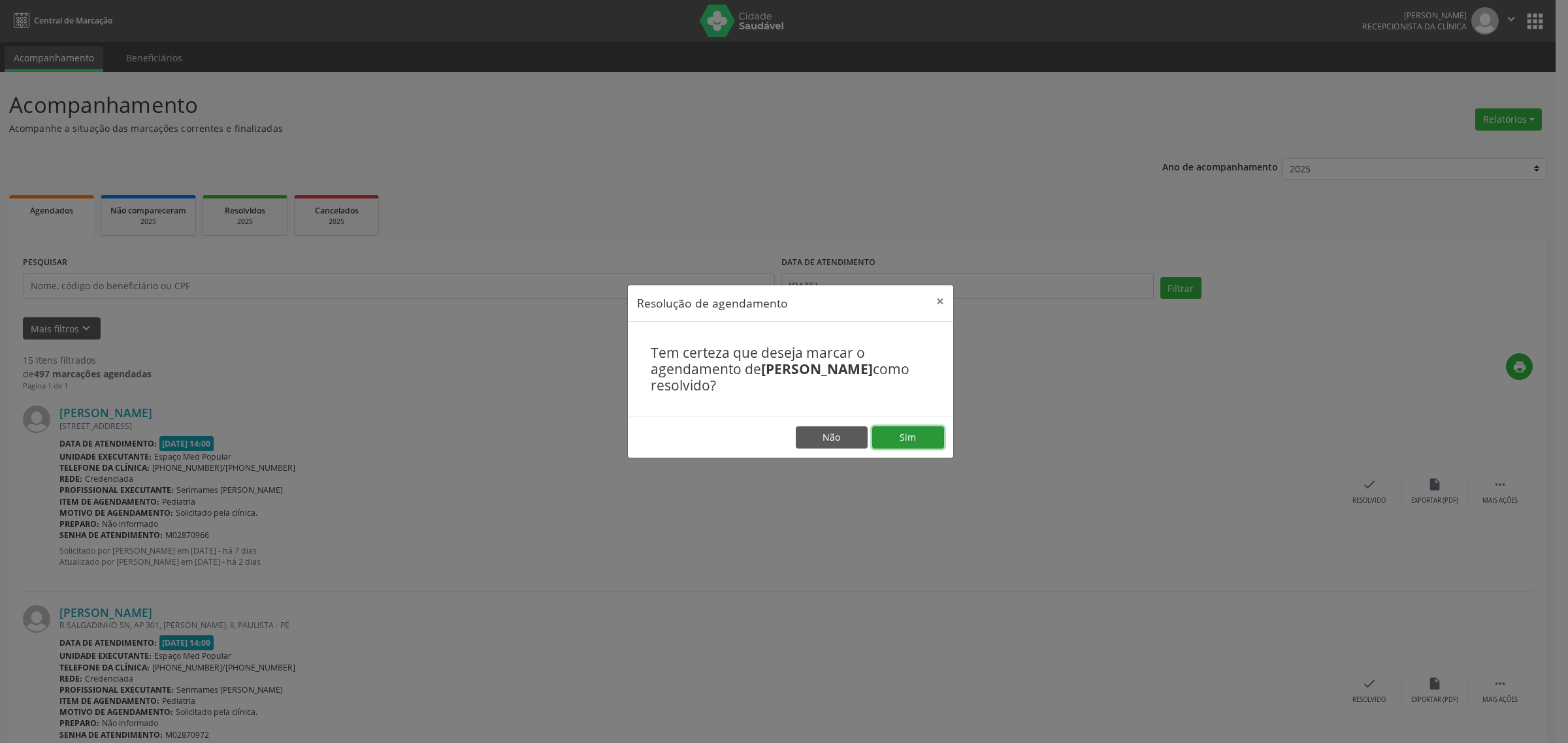
click at [908, 432] on button "Sim" at bounding box center [908, 437] width 72 height 22
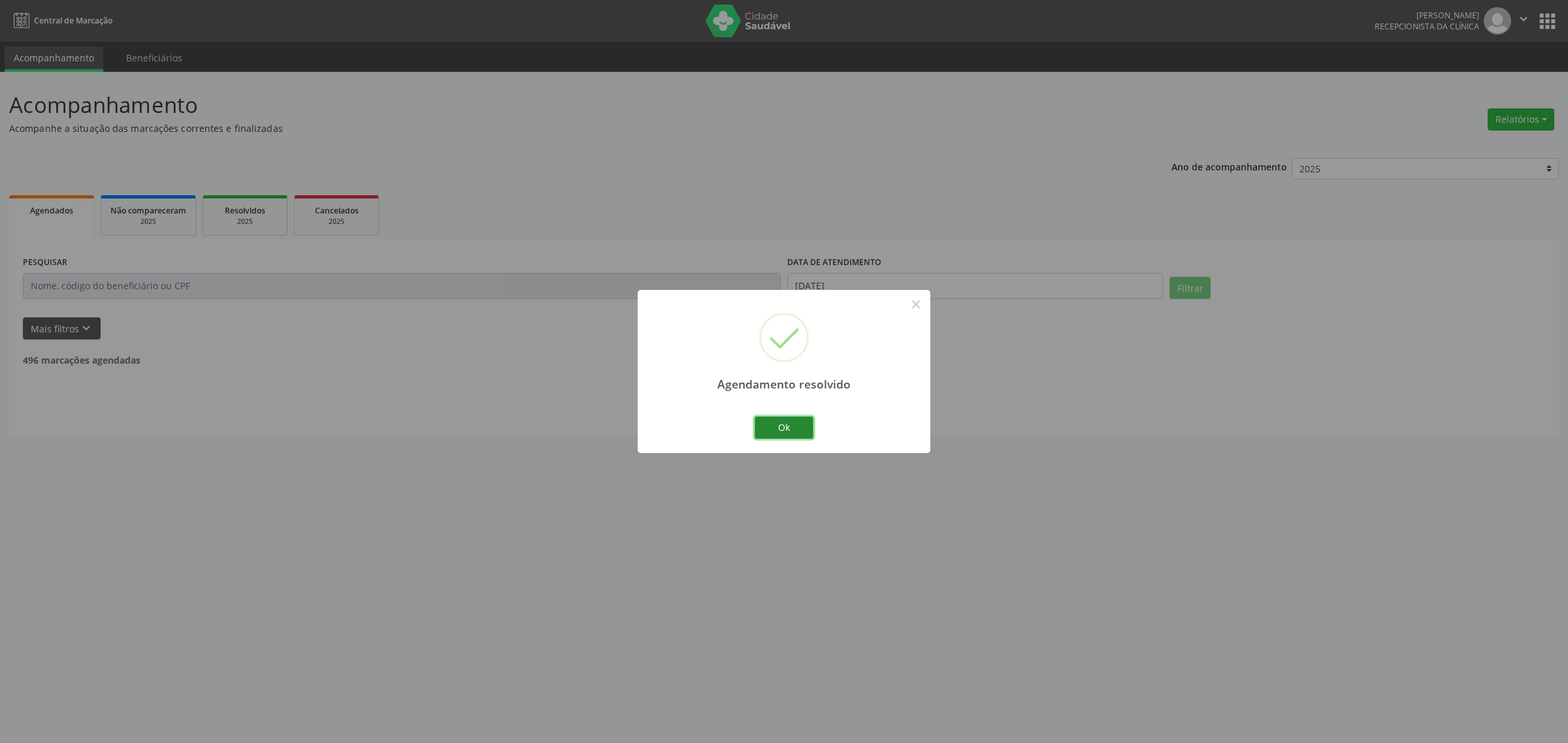
click at [795, 420] on button "Ok" at bounding box center [784, 428] width 59 height 22
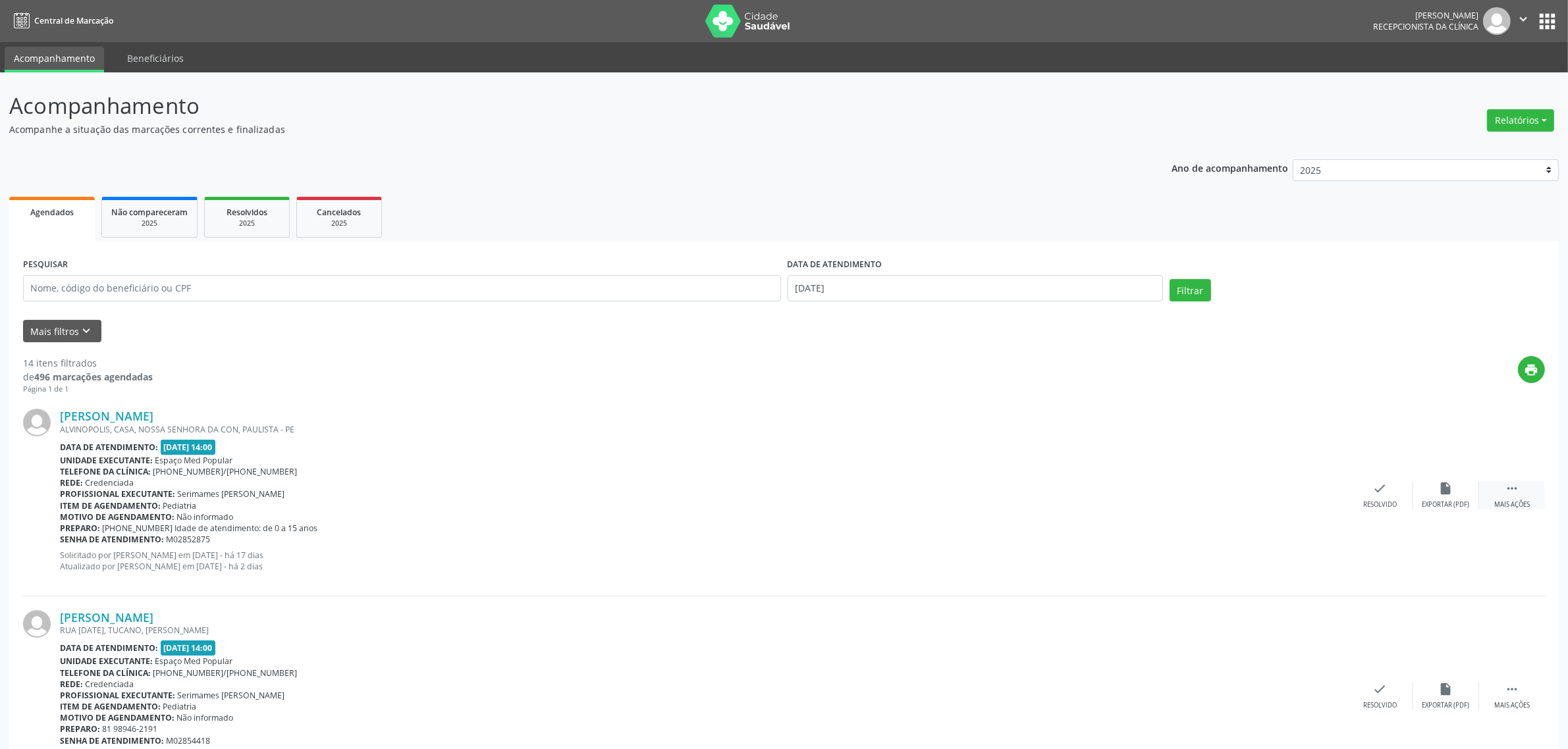
click at [1506, 504] on div "Mais ações" at bounding box center [1512, 505] width 36 height 9
click at [1438, 500] on div "Não compareceu" at bounding box center [1445, 505] width 56 height 9
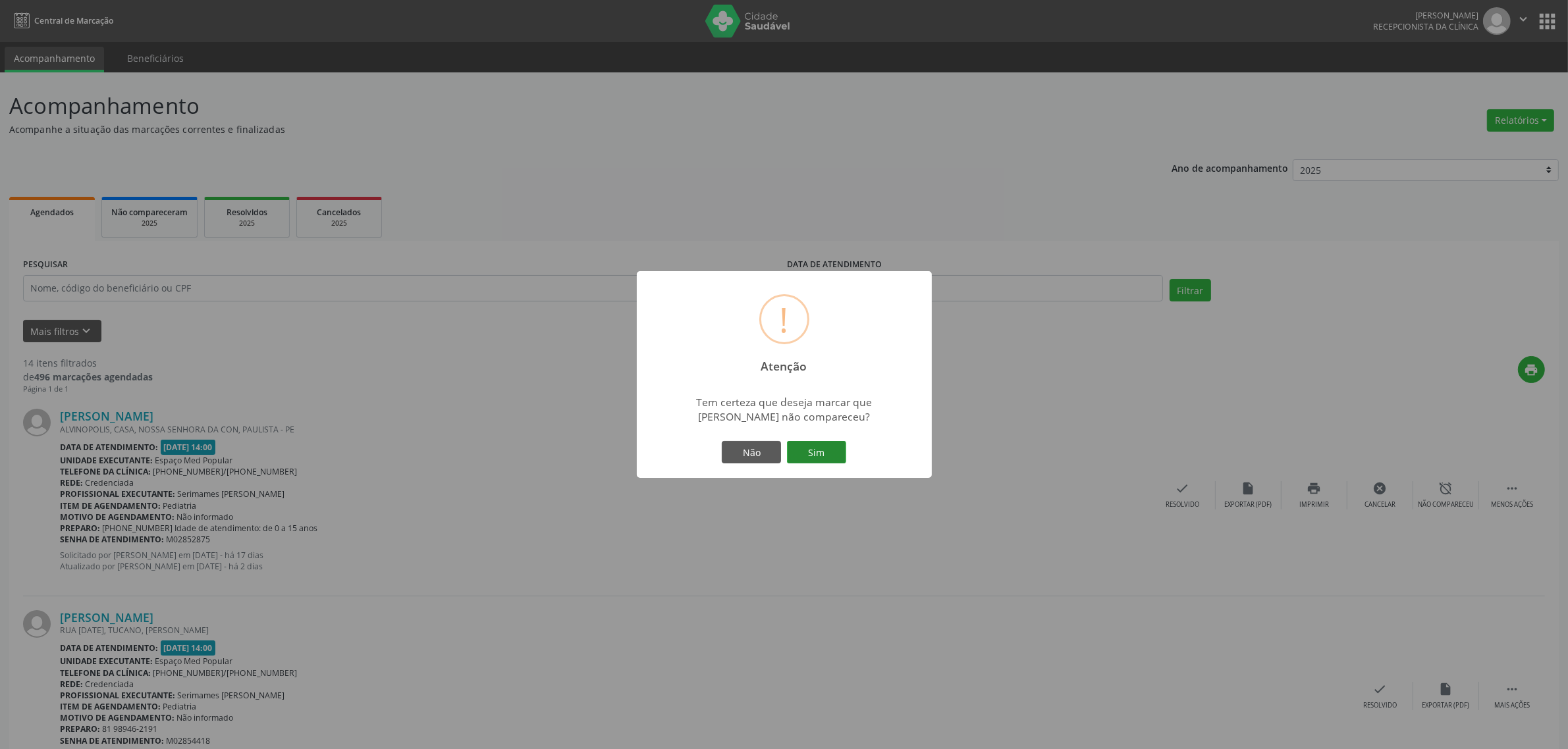
click at [810, 453] on button "Sim" at bounding box center [816, 453] width 60 height 22
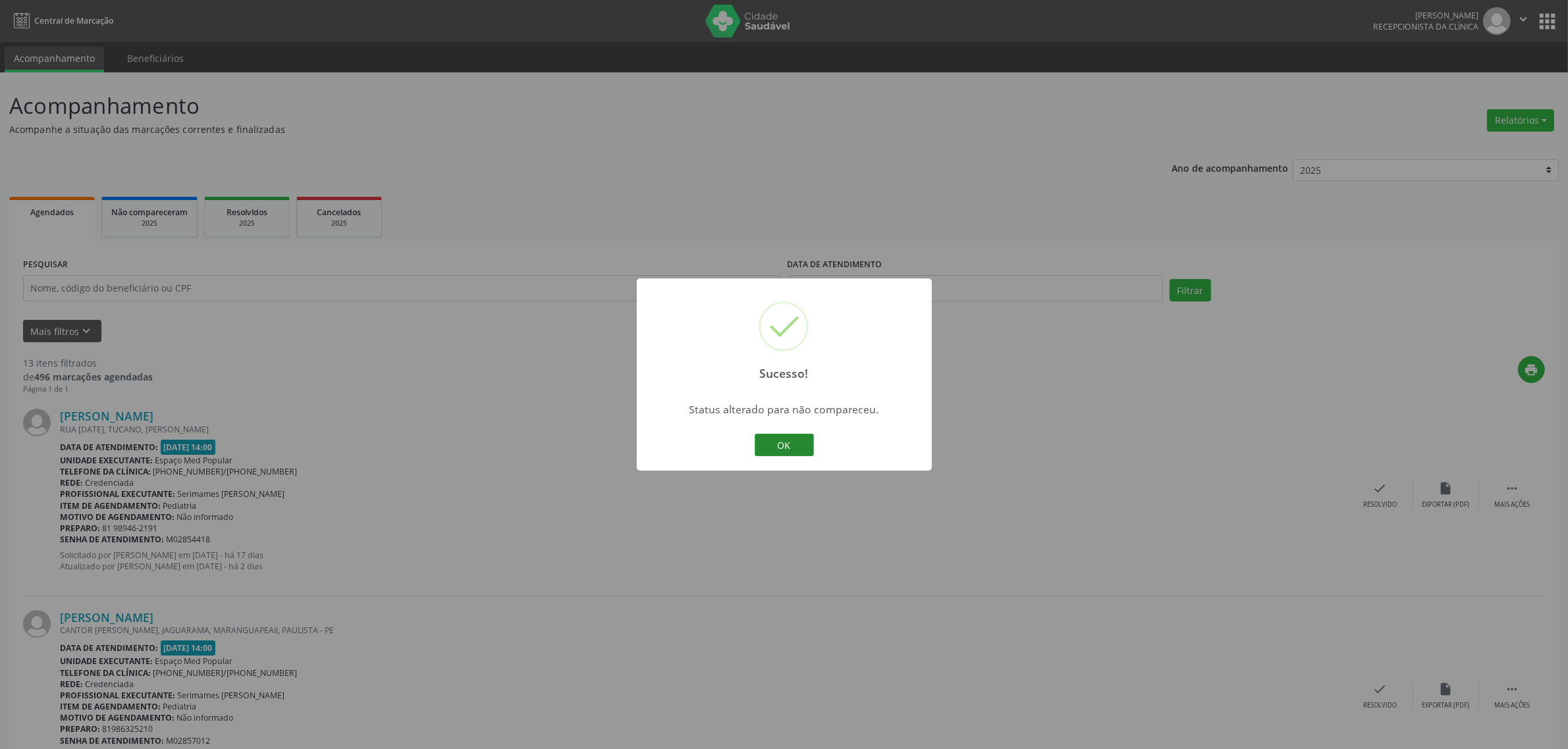
click at [782, 442] on button "OK" at bounding box center [784, 445] width 60 height 22
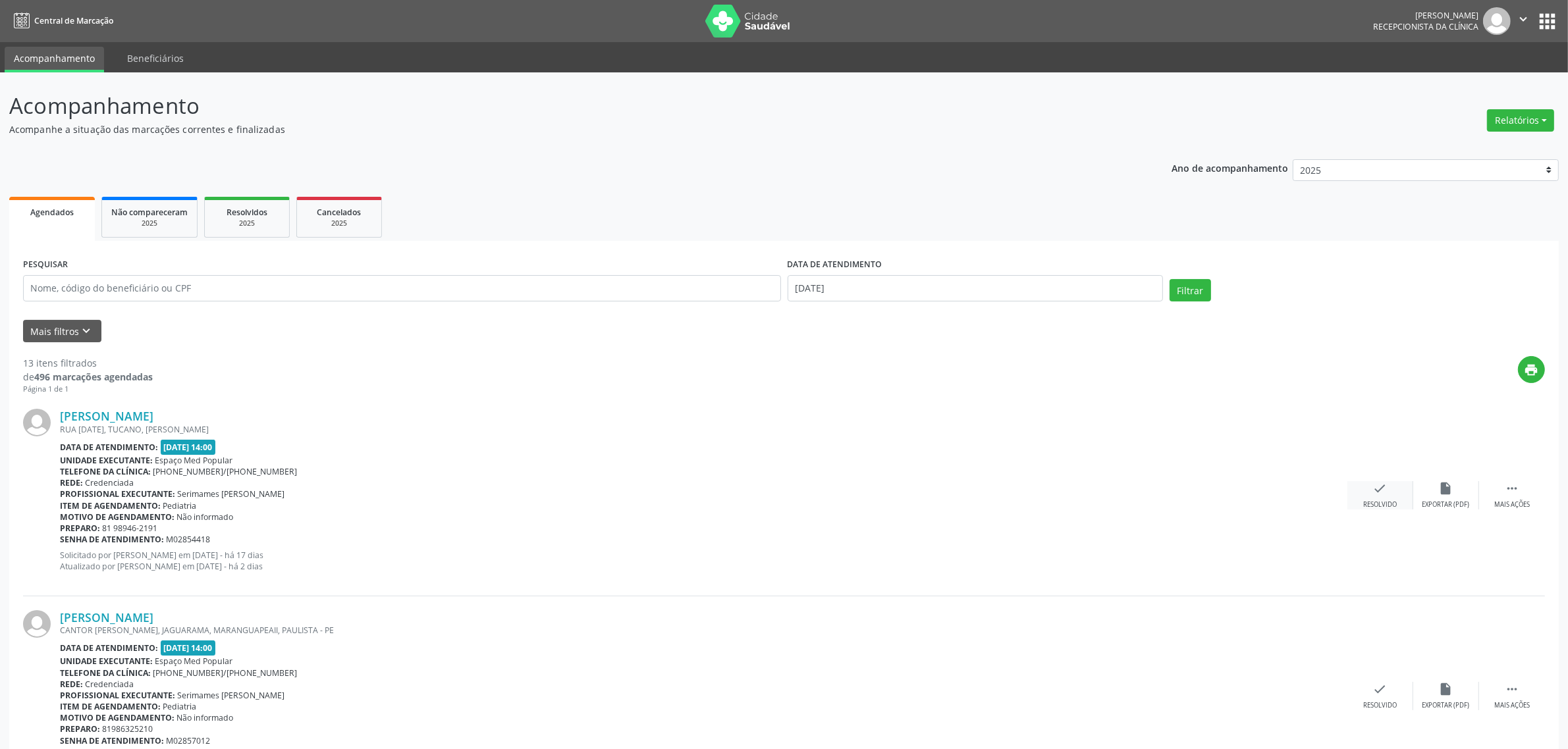
click at [1371, 500] on div "Resolvido" at bounding box center [1380, 505] width 34 height 9
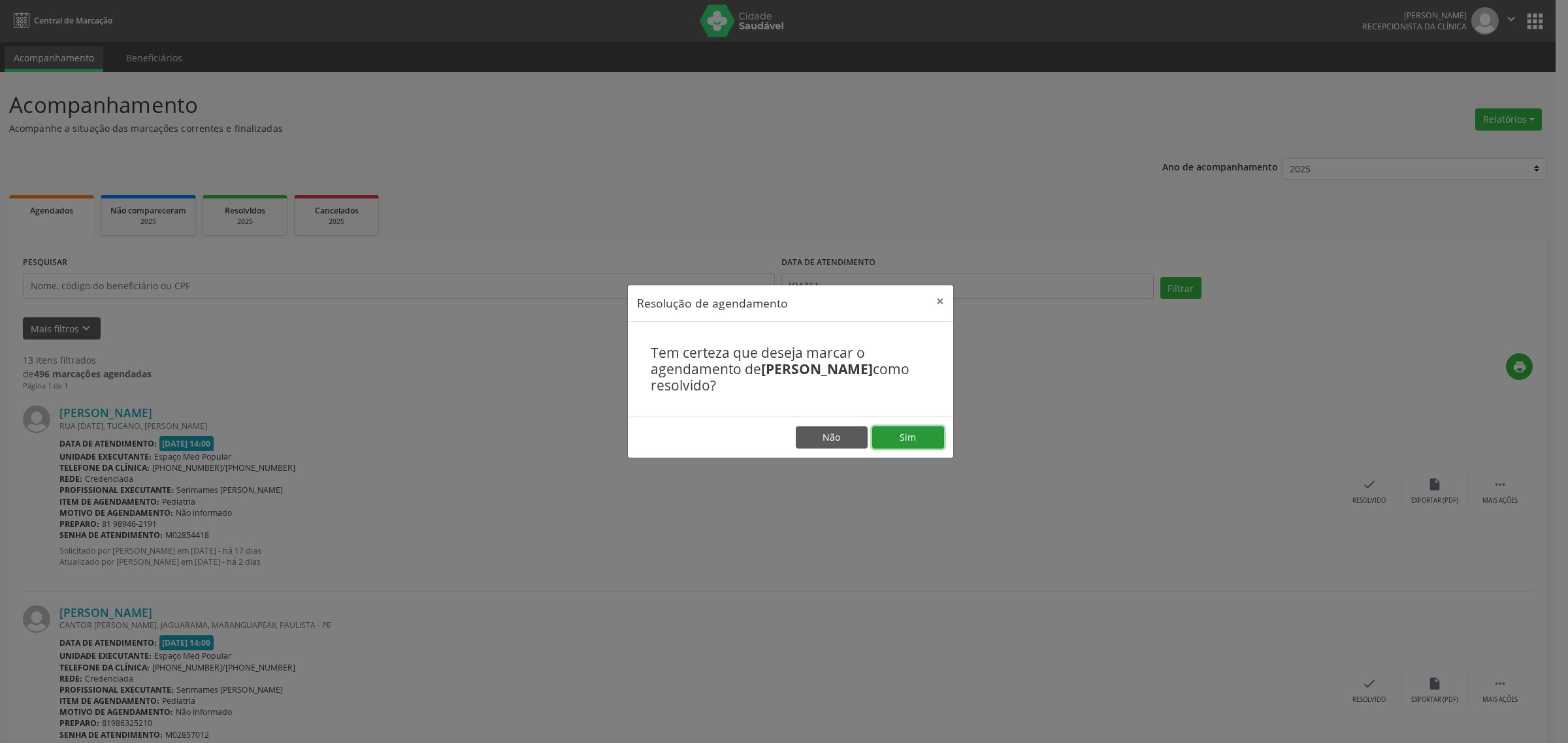
click at [919, 443] on button "Sim" at bounding box center [908, 437] width 72 height 22
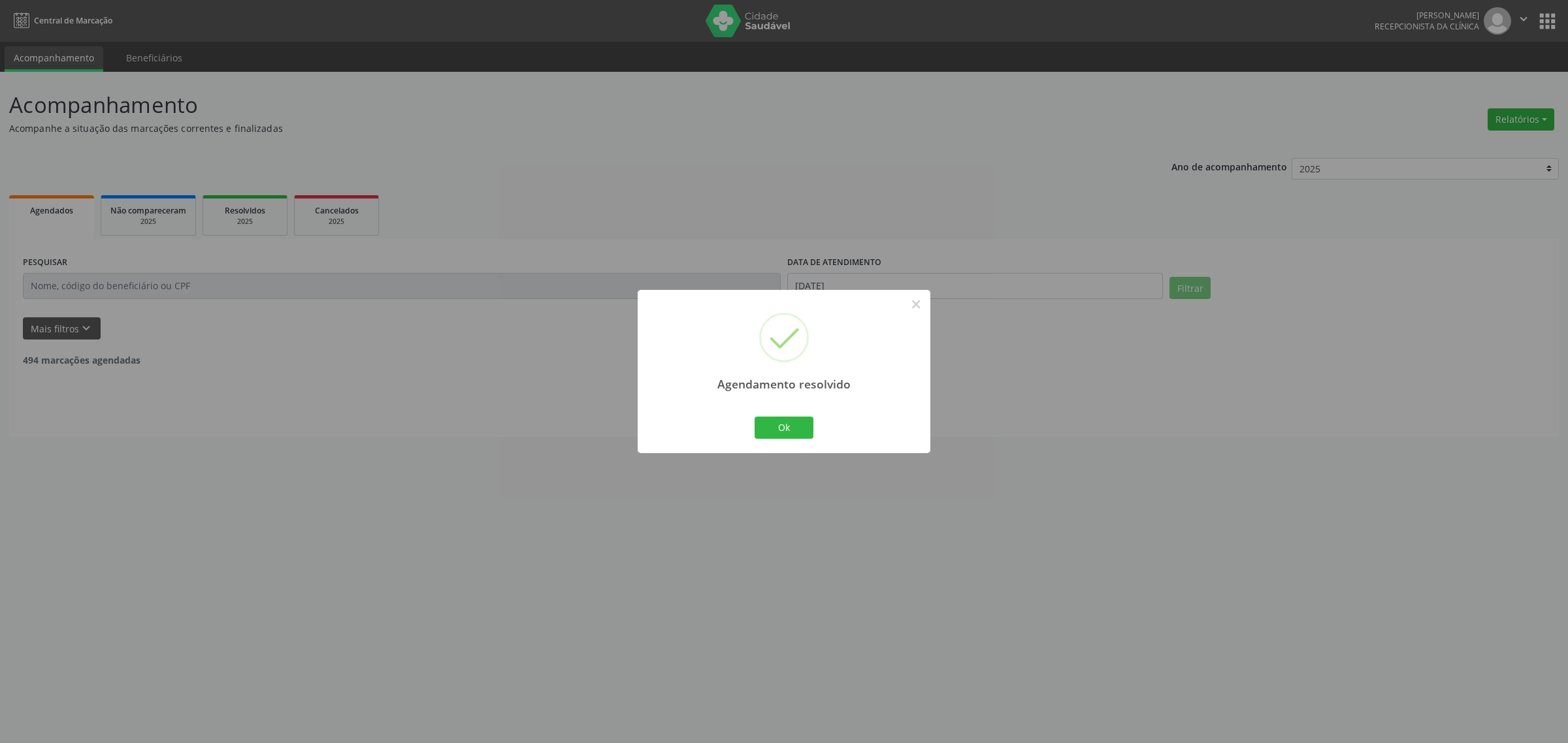
click at [786, 415] on div "Ok Cancel" at bounding box center [784, 428] width 65 height 27
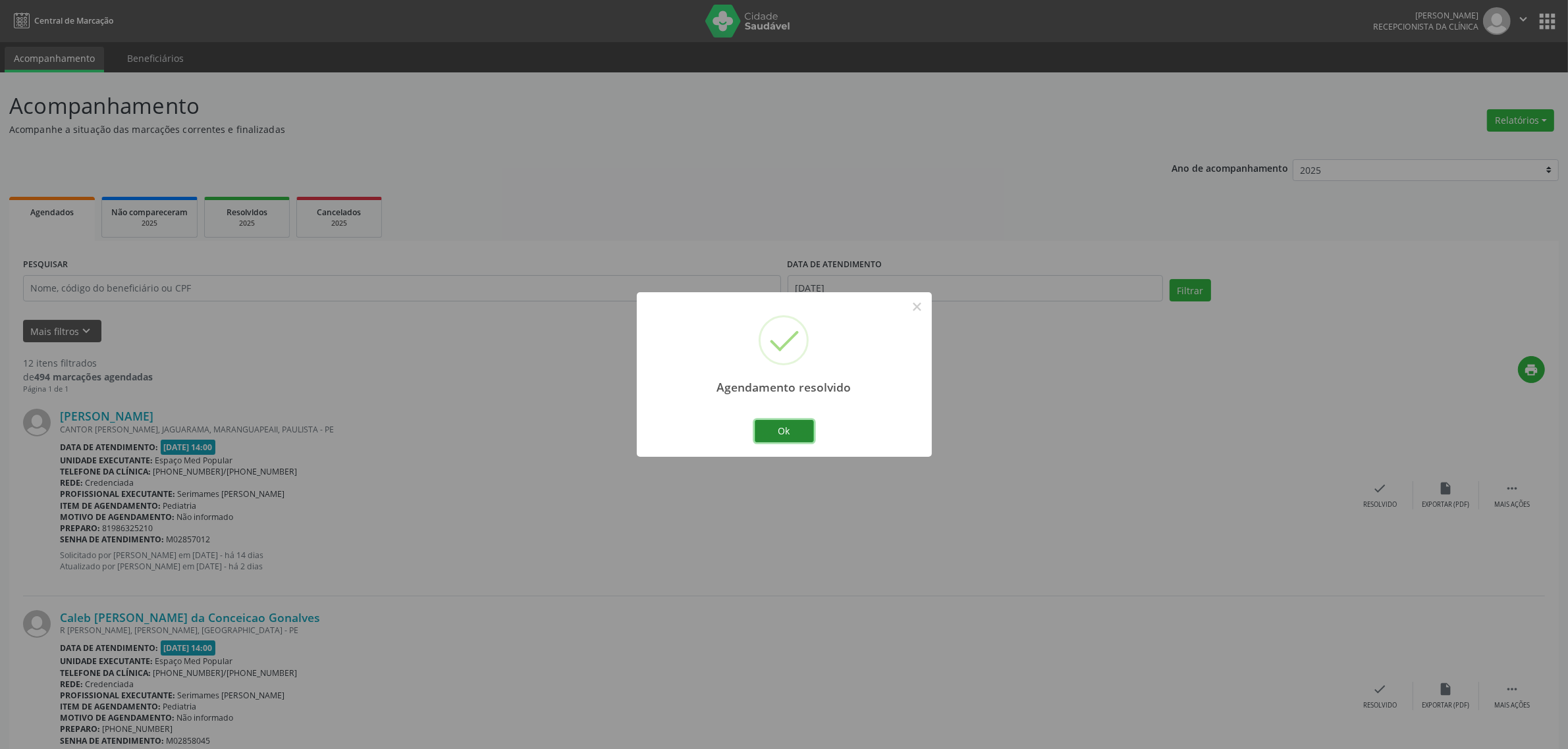
click at [772, 432] on button "Ok" at bounding box center [784, 431] width 60 height 22
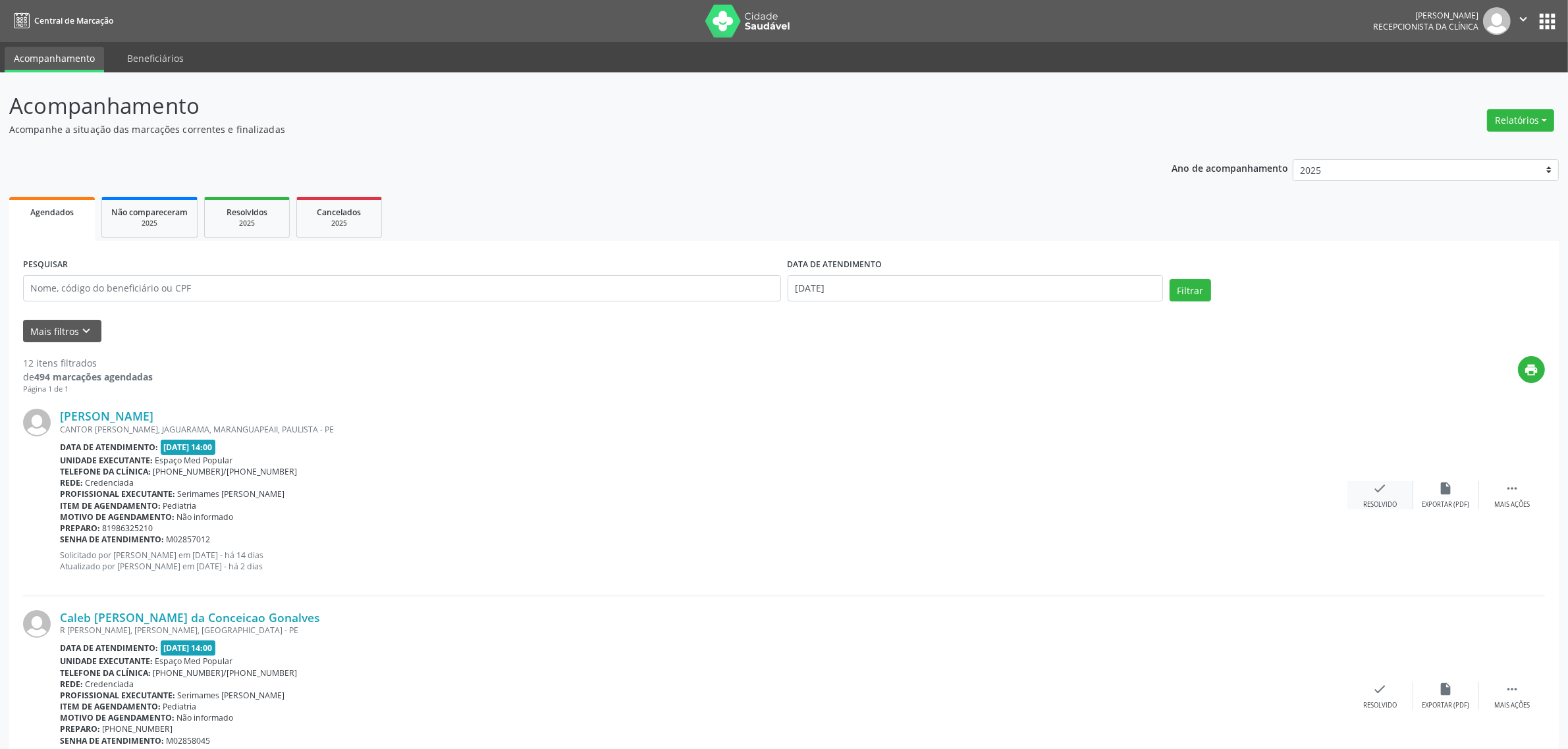
click at [1382, 488] on icon "check" at bounding box center [1381, 488] width 15 height 15
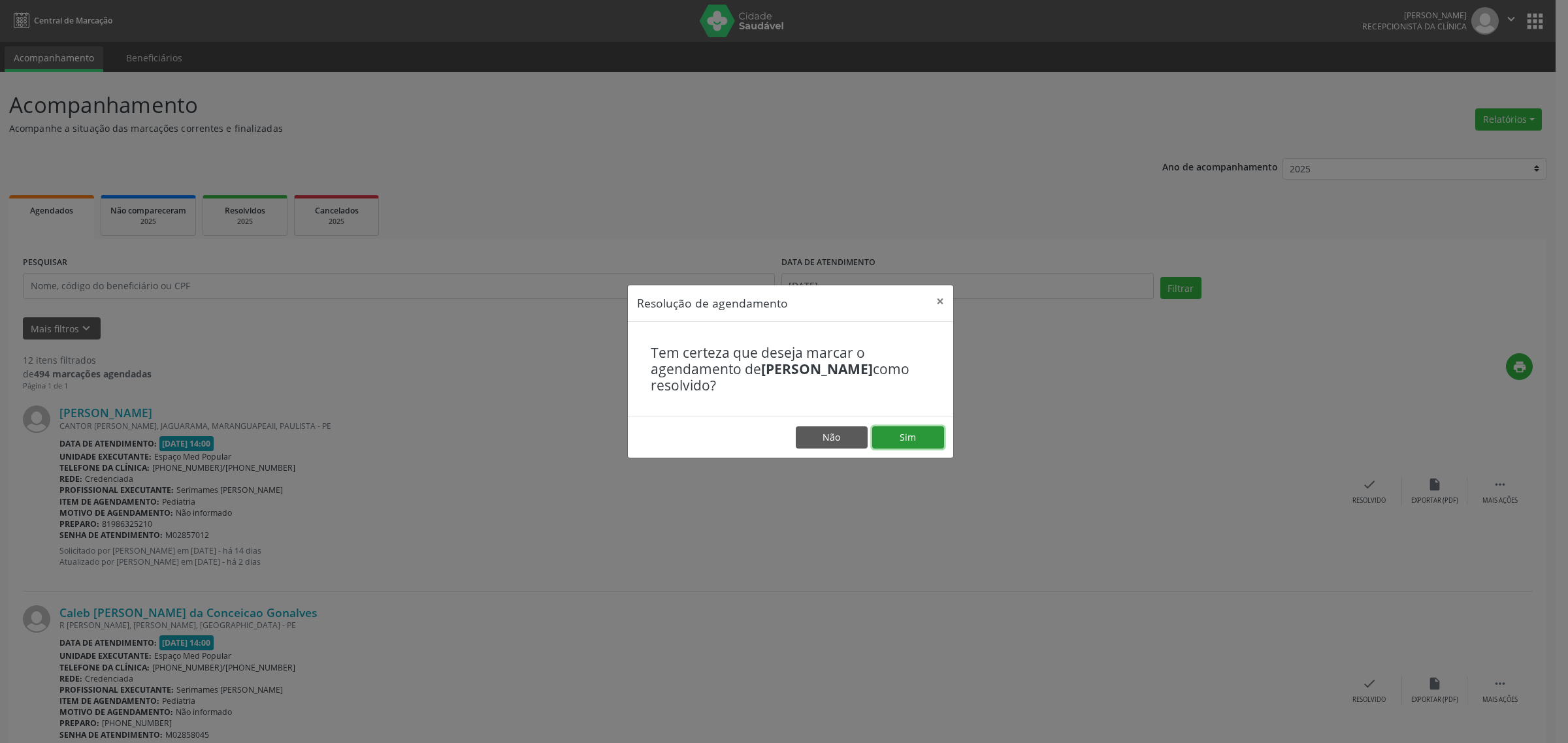
click at [907, 434] on button "Sim" at bounding box center [908, 437] width 72 height 22
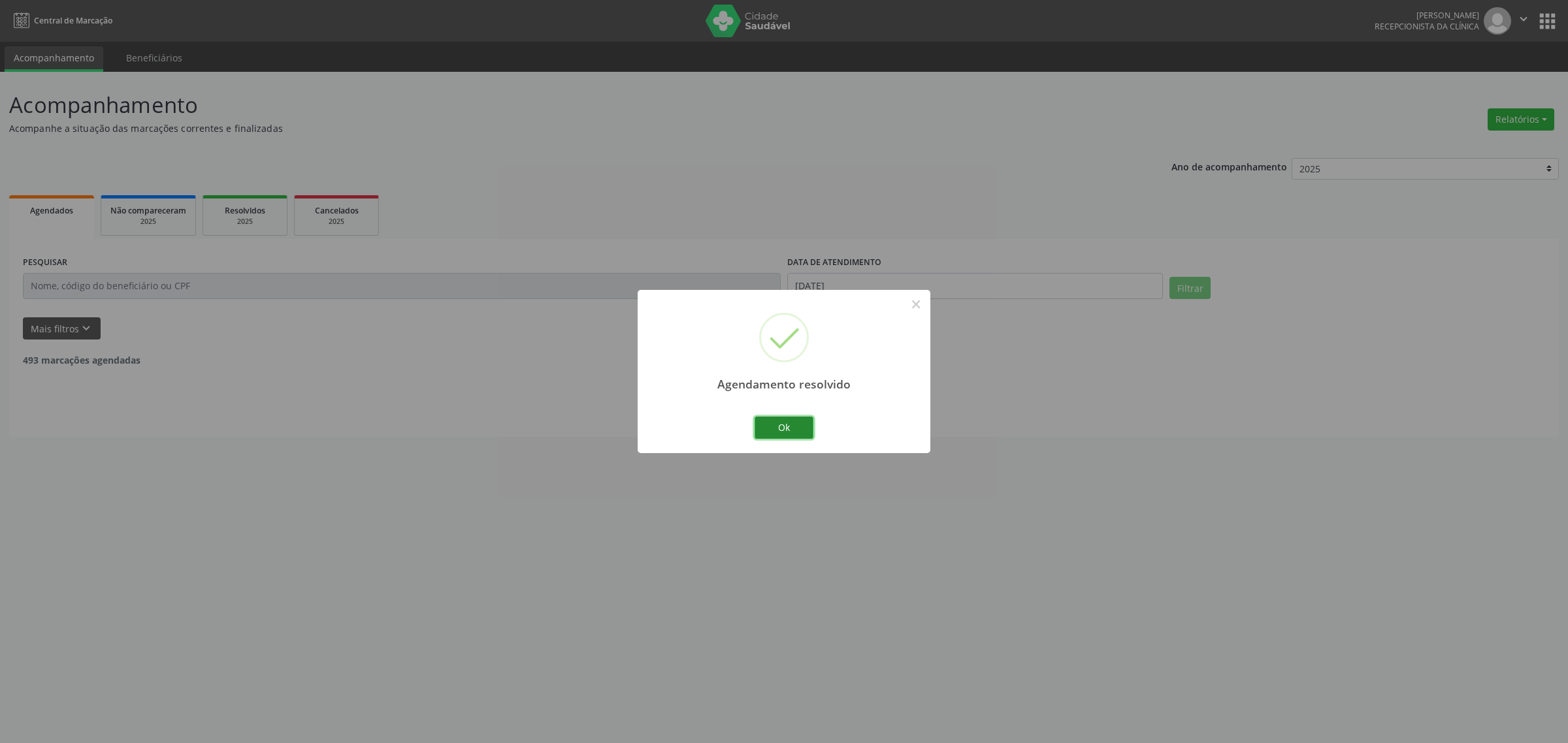
click at [782, 426] on button "Ok" at bounding box center [784, 428] width 59 height 22
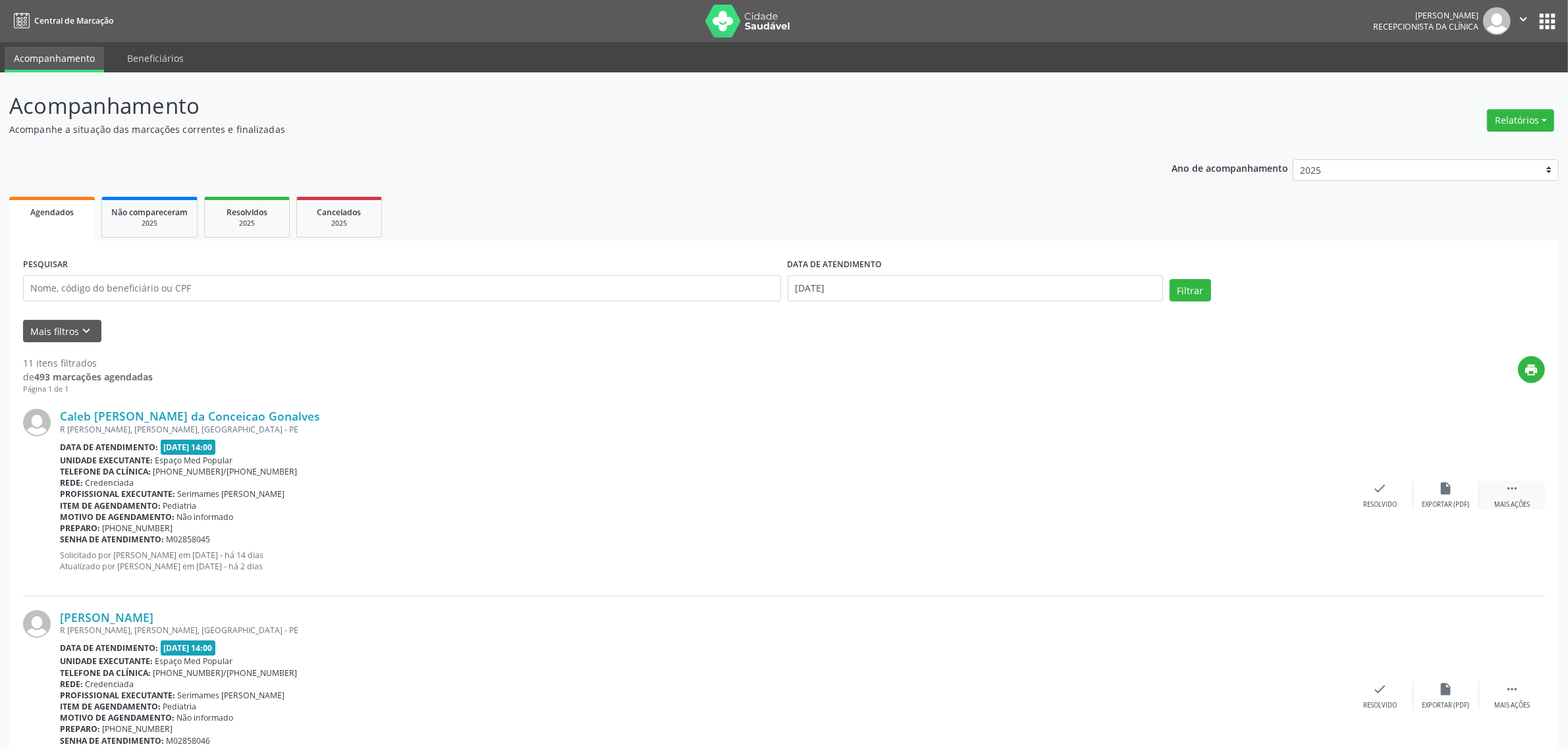
click at [1516, 502] on div "Mais ações" at bounding box center [1512, 505] width 36 height 9
click at [1444, 497] on div "alarm_off Não compareceu" at bounding box center [1446, 495] width 66 height 28
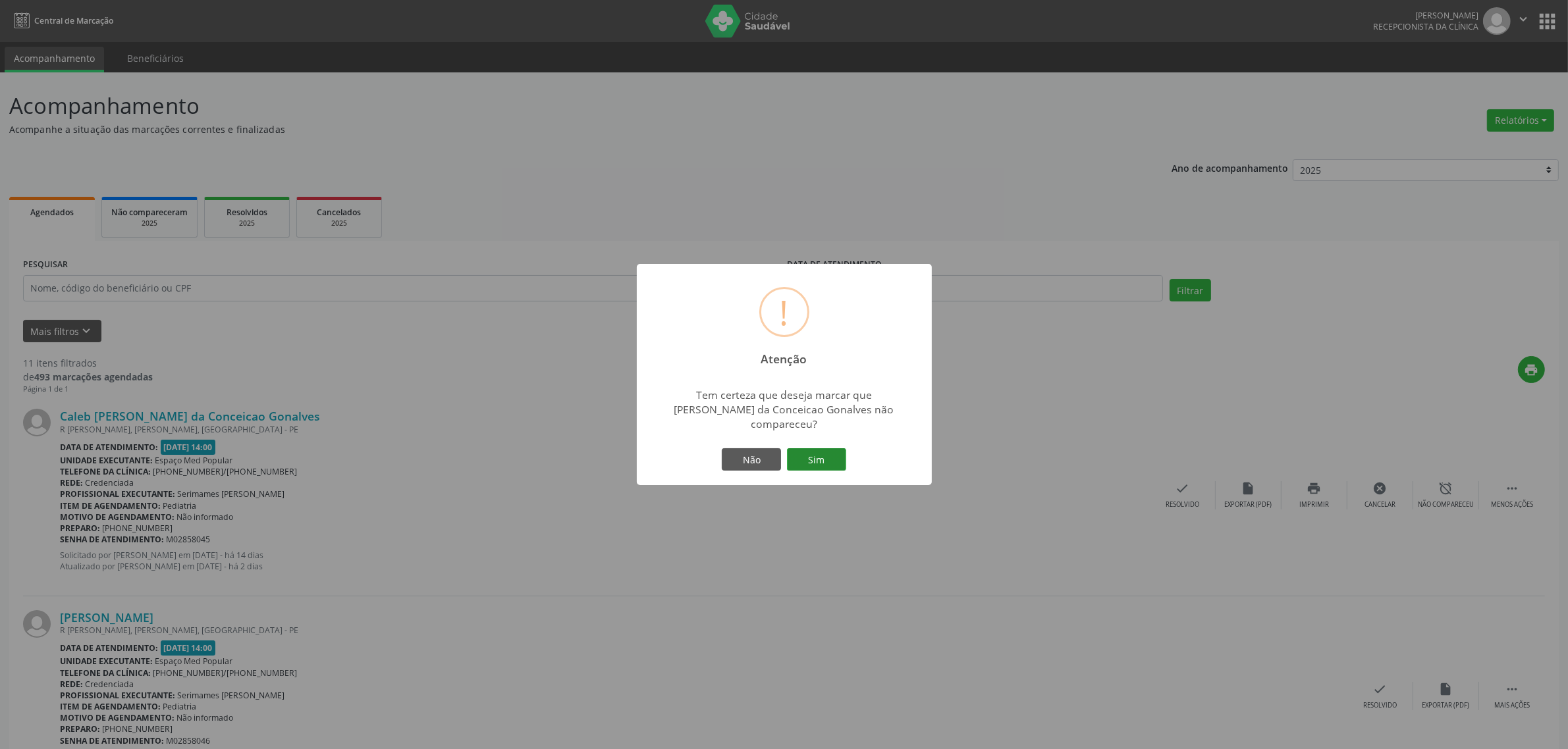
click at [827, 466] on button "Sim" at bounding box center [816, 460] width 60 height 22
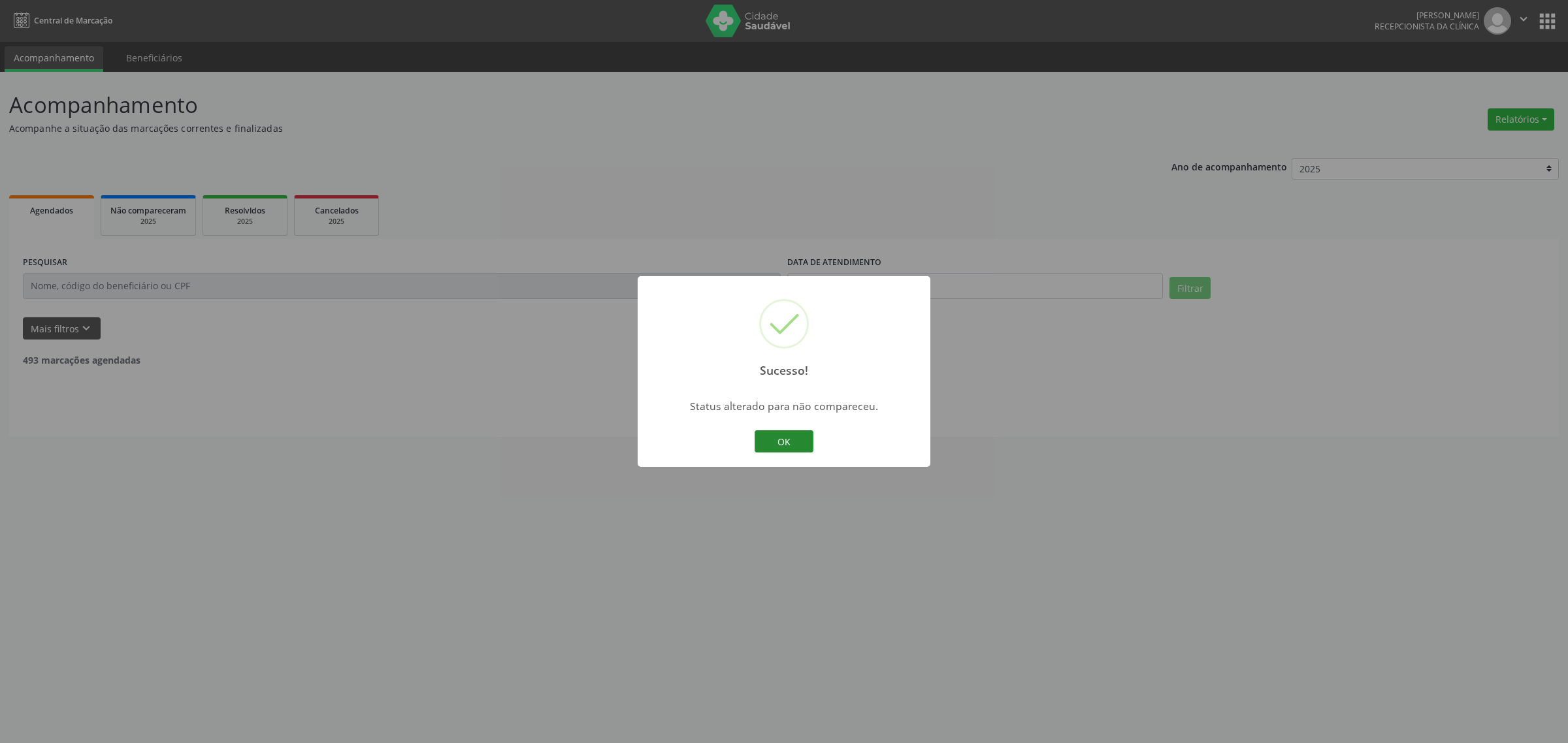
click at [797, 435] on button "OK" at bounding box center [784, 442] width 59 height 22
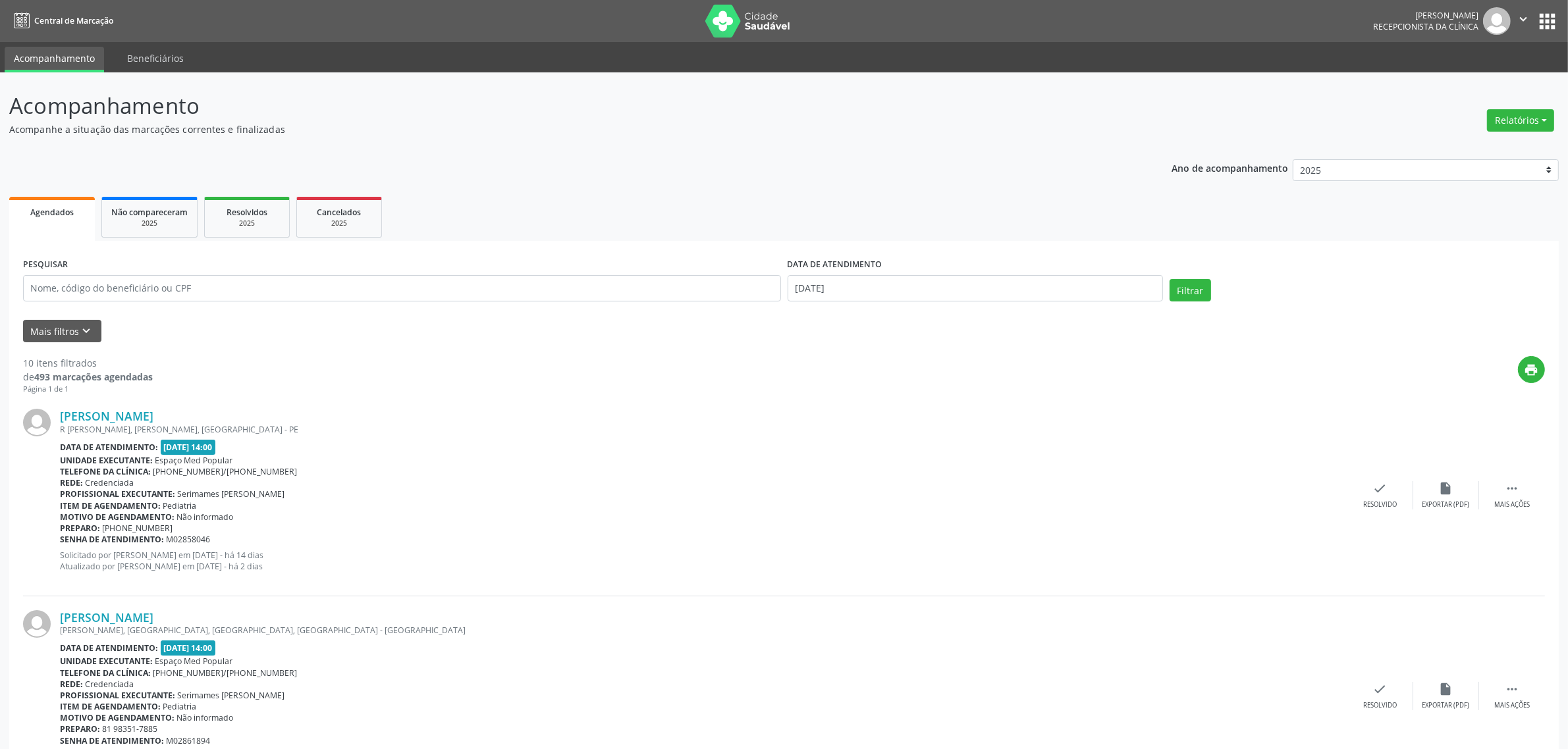
scroll to position [83, 0]
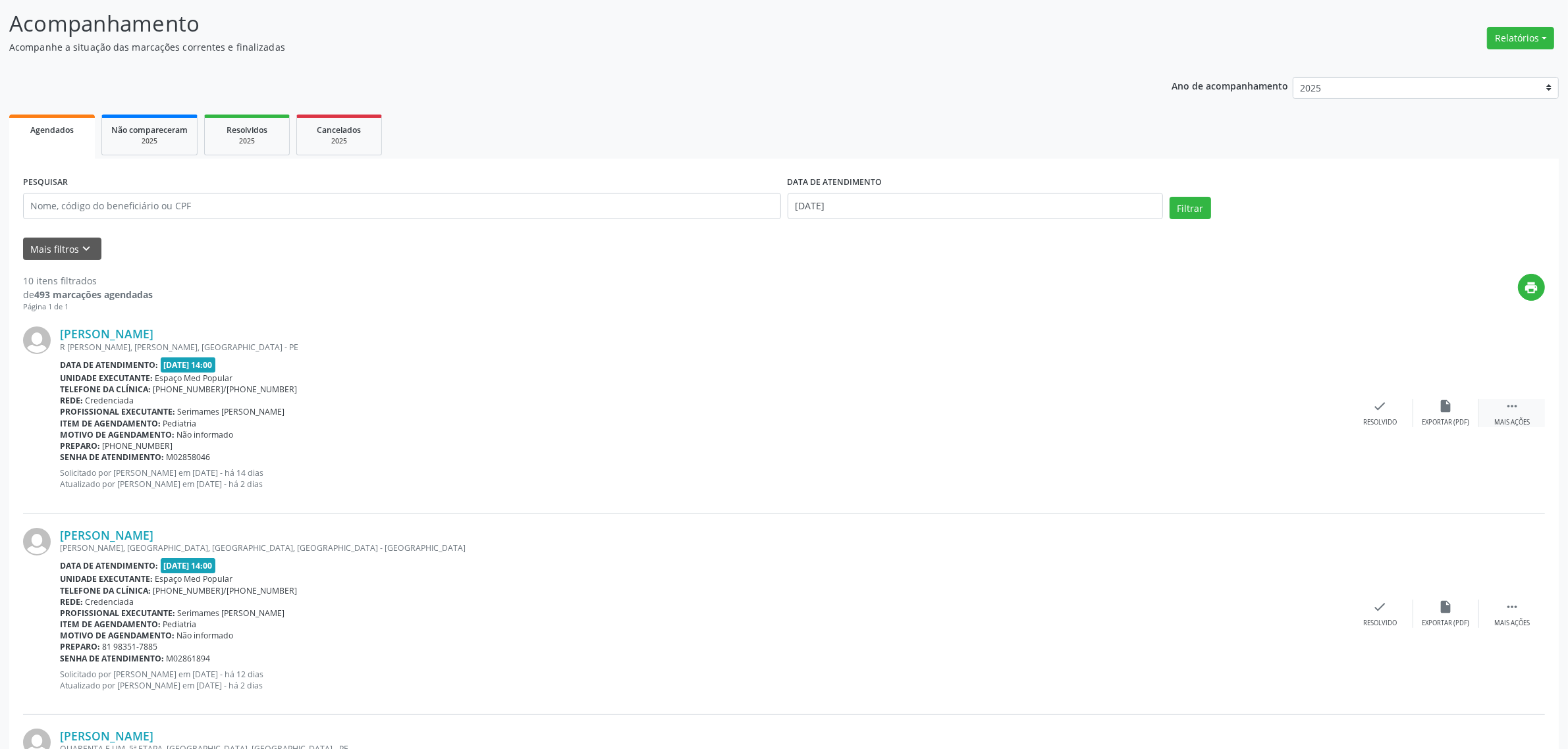
click at [1505, 419] on div "Mais ações" at bounding box center [1512, 423] width 36 height 9
click at [1450, 415] on div "alarm_off Não compareceu" at bounding box center [1446, 413] width 66 height 28
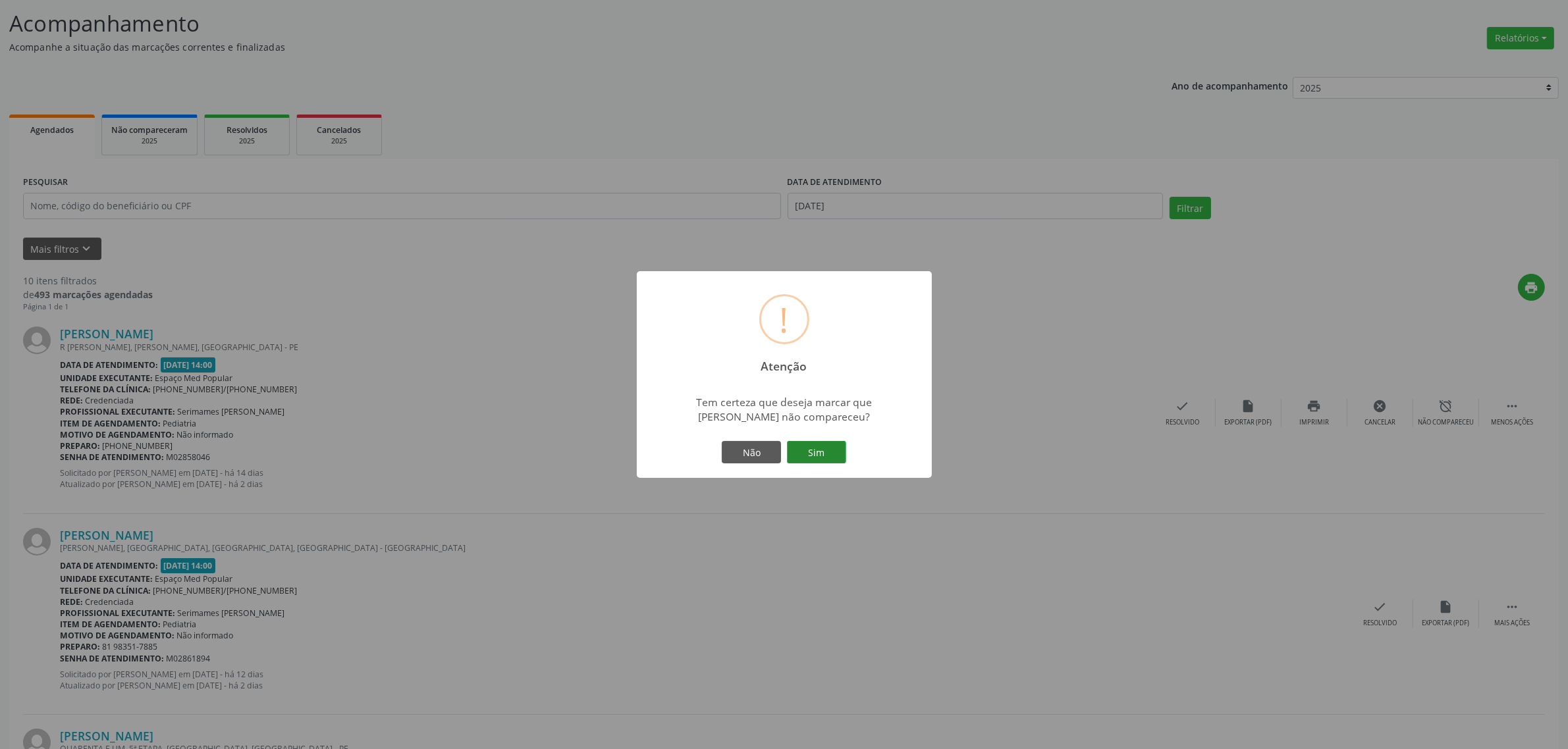
click at [814, 453] on button "Sim" at bounding box center [816, 453] width 60 height 22
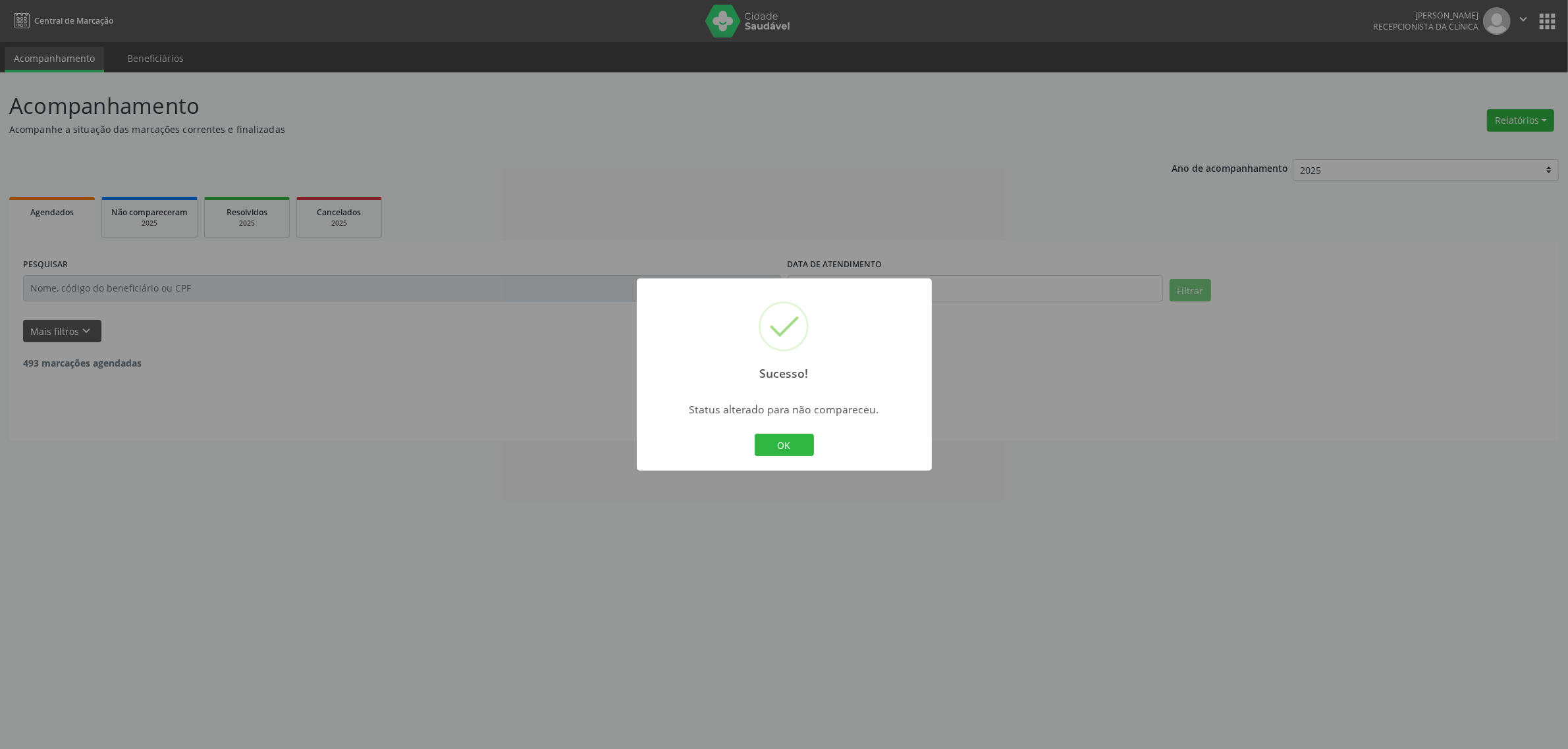
scroll to position [0, 0]
click at [793, 439] on button "OK" at bounding box center [790, 445] width 60 height 22
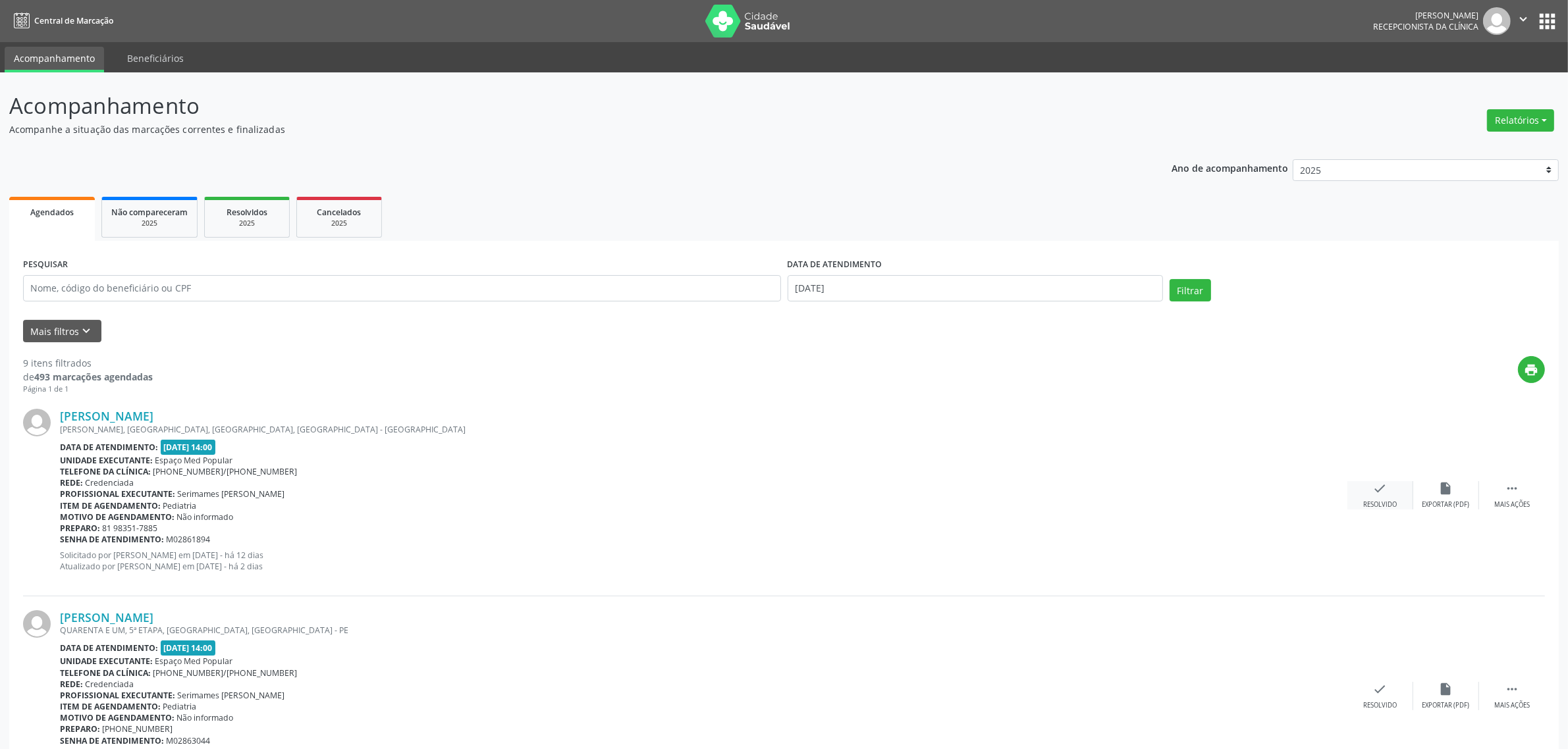
click at [1381, 488] on icon "check" at bounding box center [1381, 488] width 15 height 15
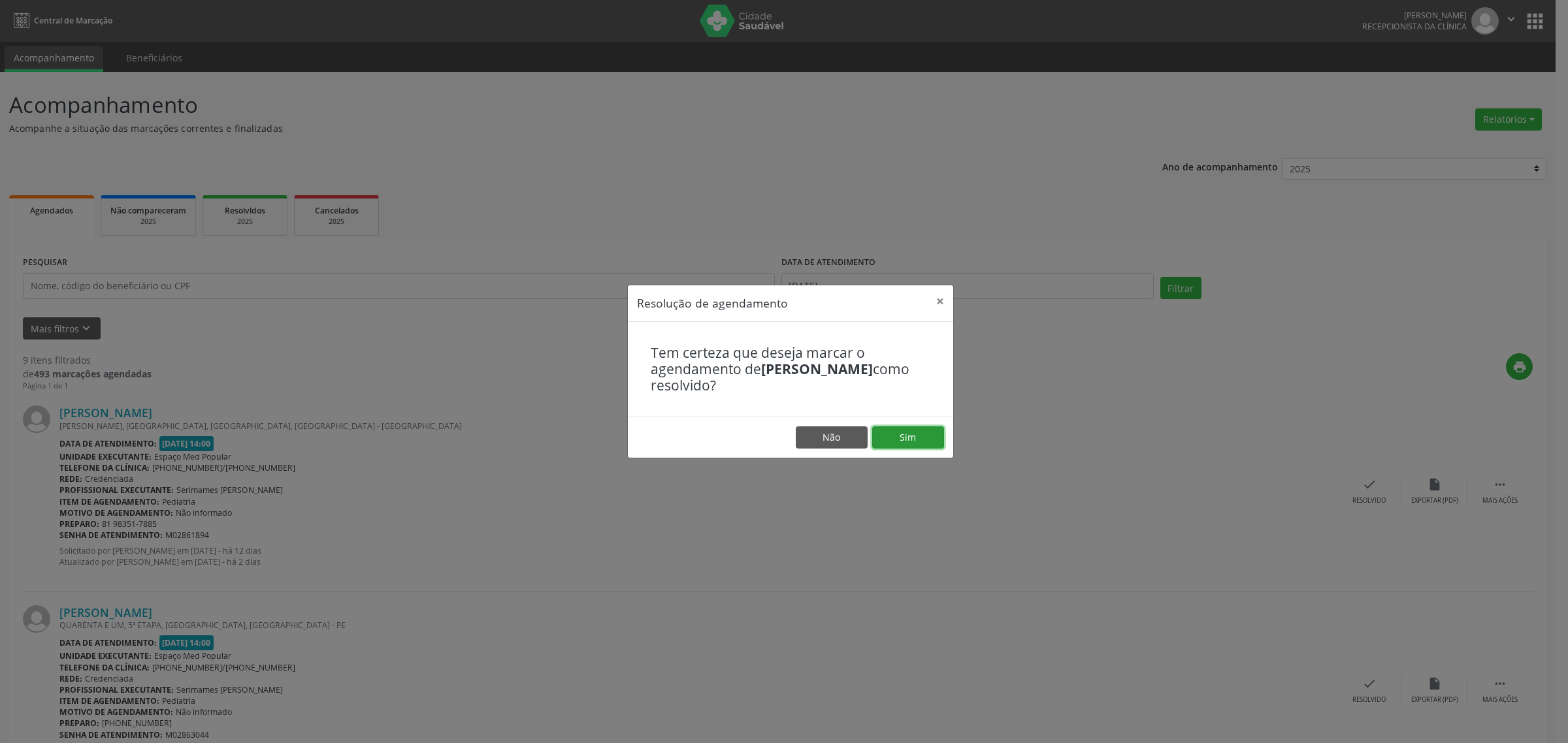
click at [899, 436] on button "Sim" at bounding box center [908, 437] width 72 height 22
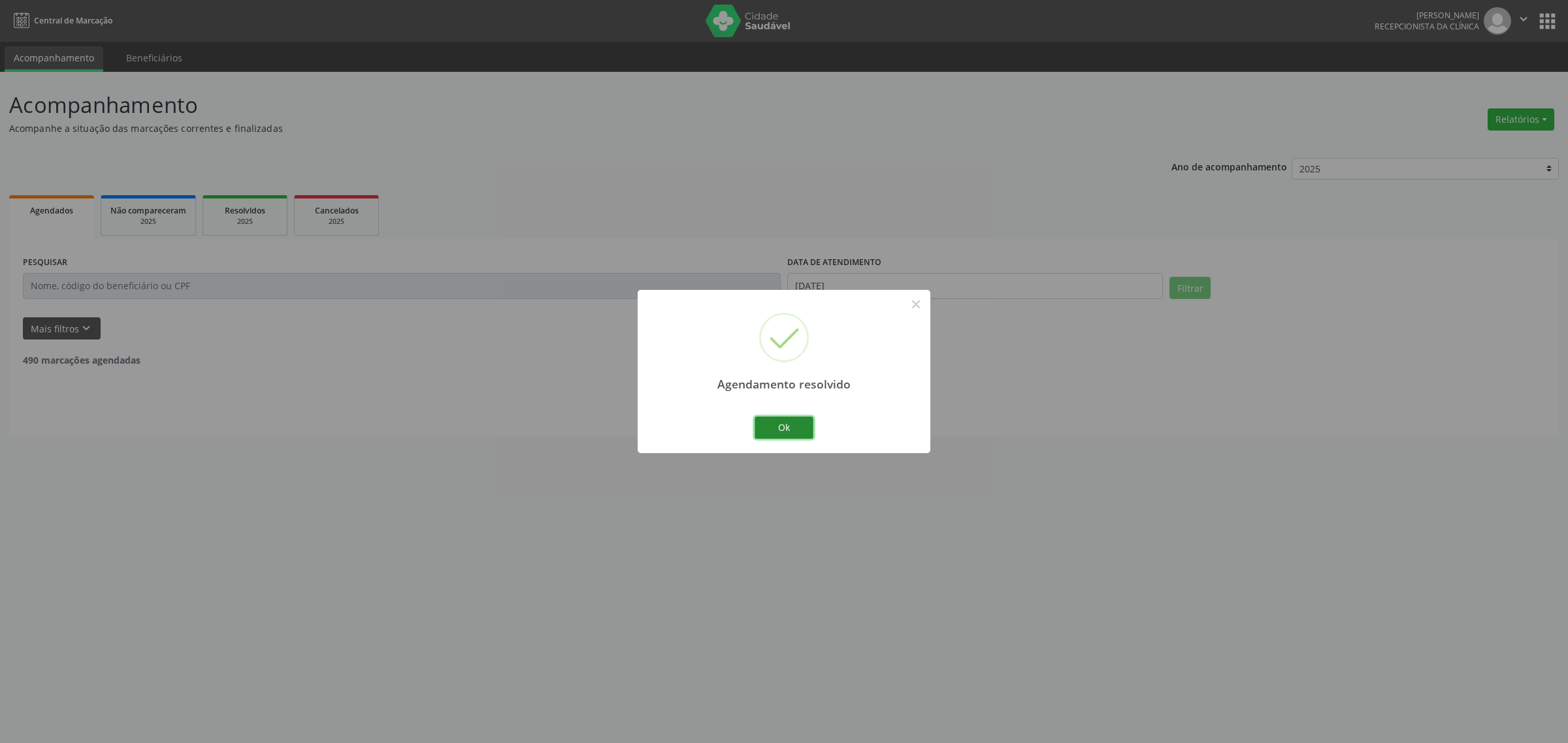
click at [801, 431] on button "Ok" at bounding box center [784, 428] width 59 height 22
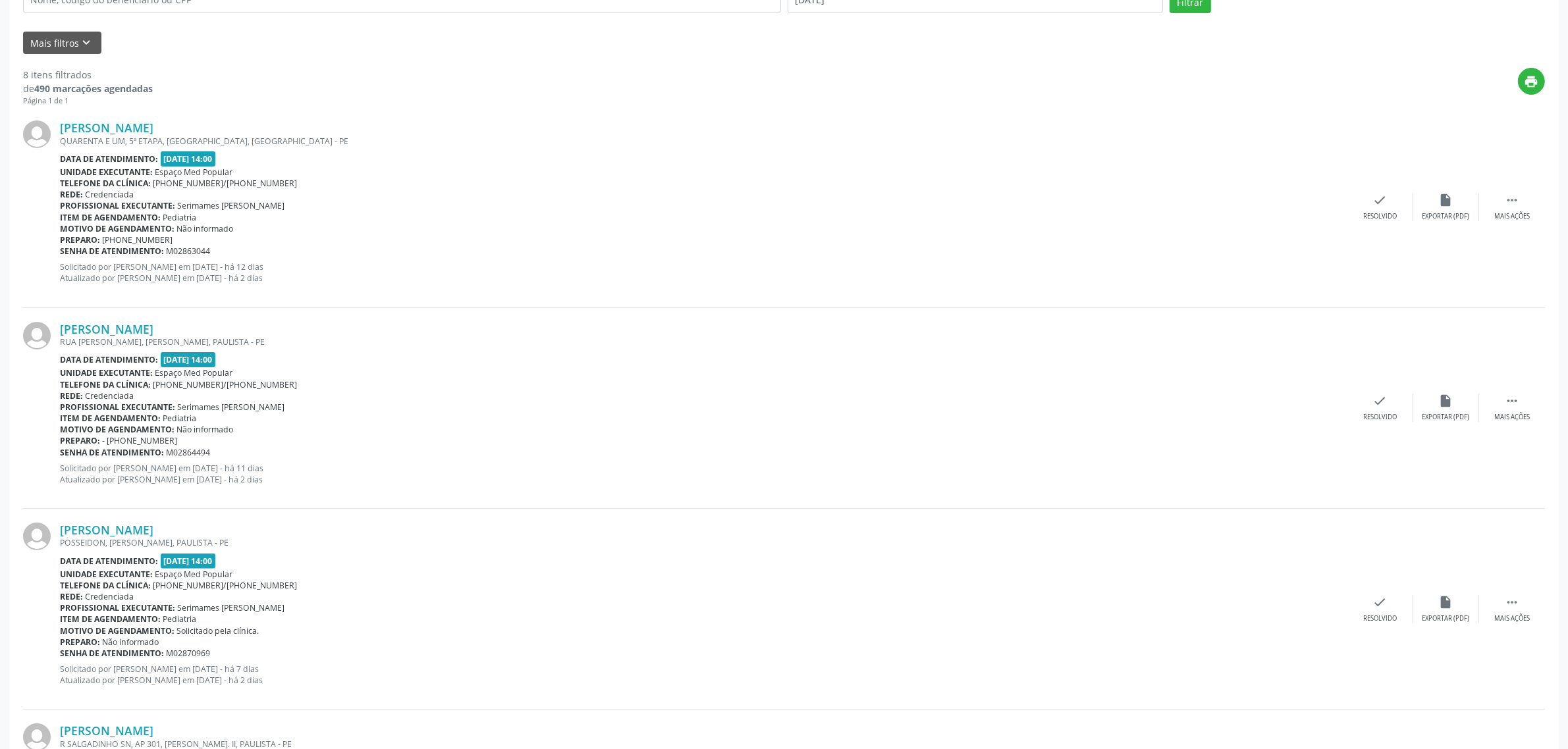
scroll to position [124, 0]
